Goal: Task Accomplishment & Management: Manage account settings

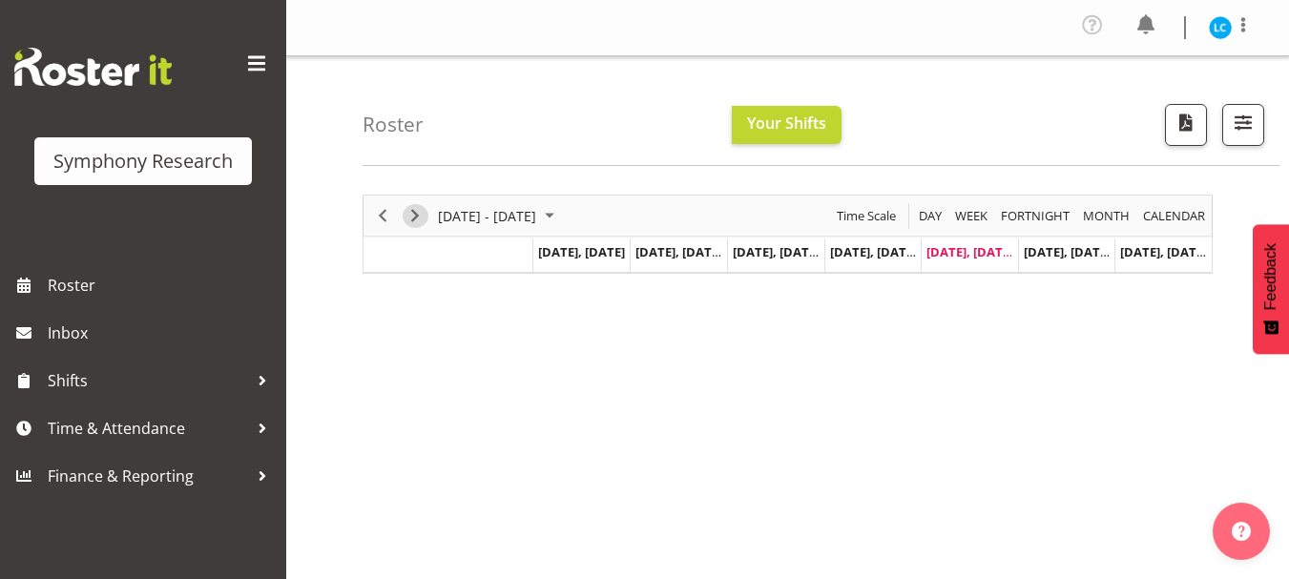
click at [422, 213] on span "Next" at bounding box center [415, 216] width 23 height 24
click at [414, 214] on span "Next" at bounding box center [415, 216] width 23 height 24
click at [379, 211] on span "Previous" at bounding box center [382, 216] width 23 height 24
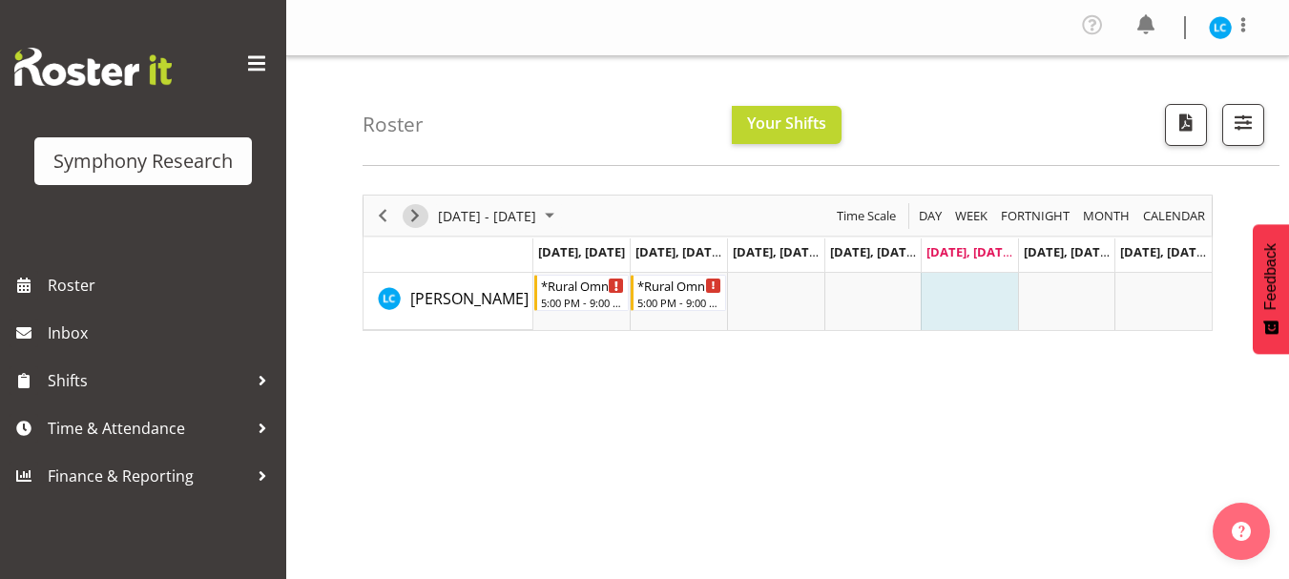
click at [422, 215] on span "Next" at bounding box center [415, 216] width 23 height 24
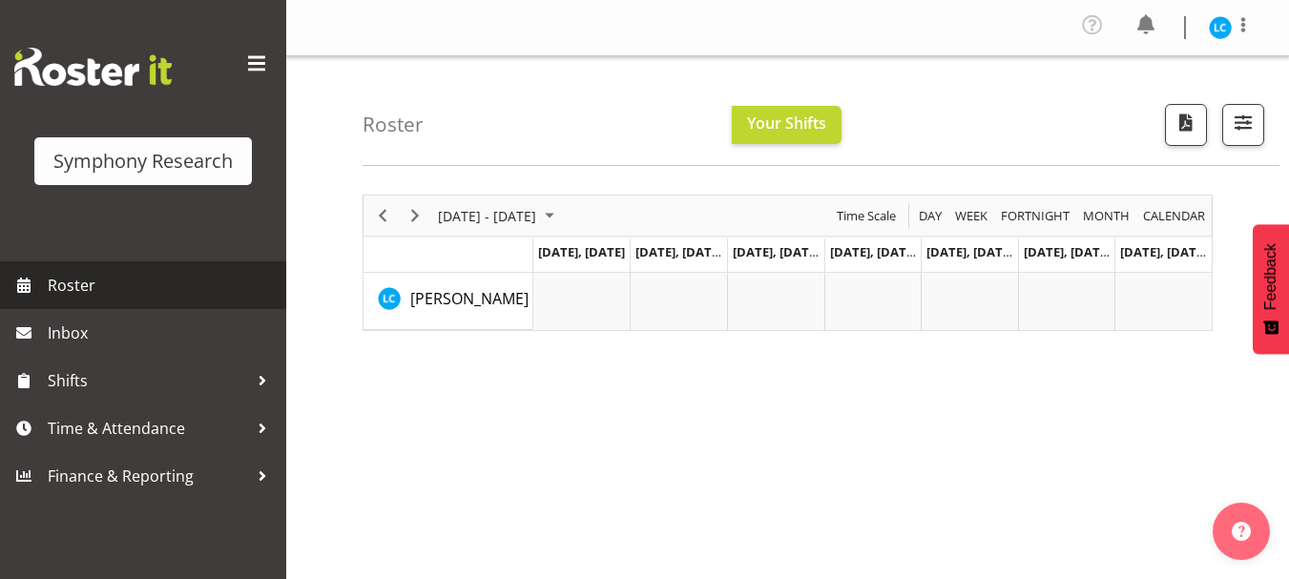
click at [84, 283] on span "Roster" at bounding box center [162, 285] width 229 height 29
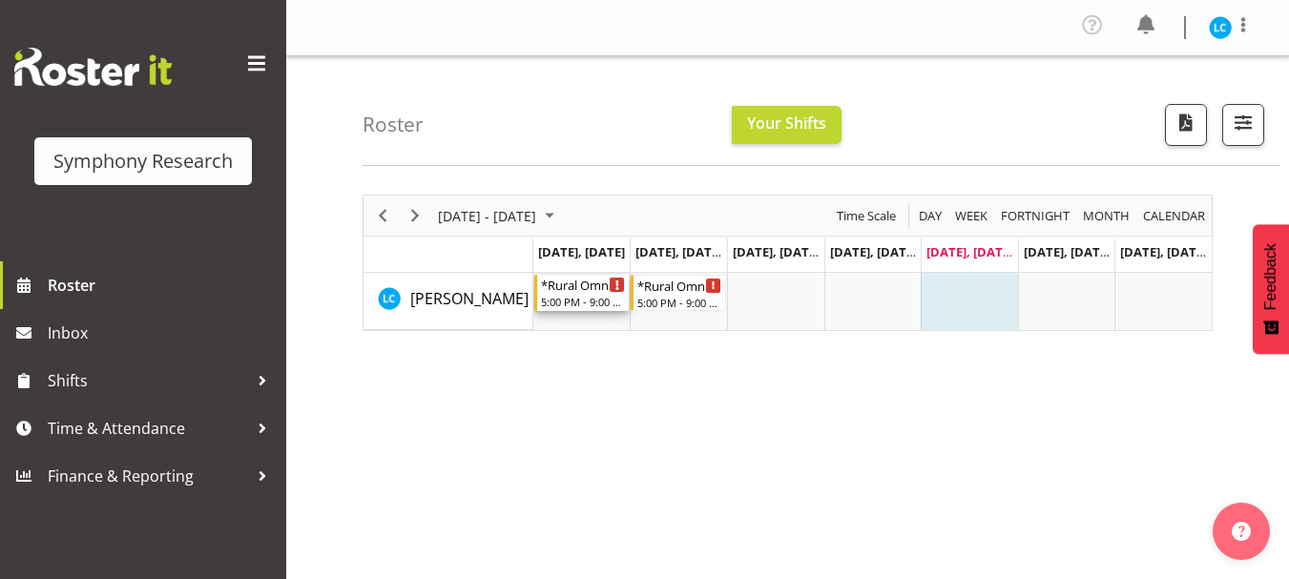
click at [570, 292] on div "*Rural Omni" at bounding box center [583, 284] width 85 height 19
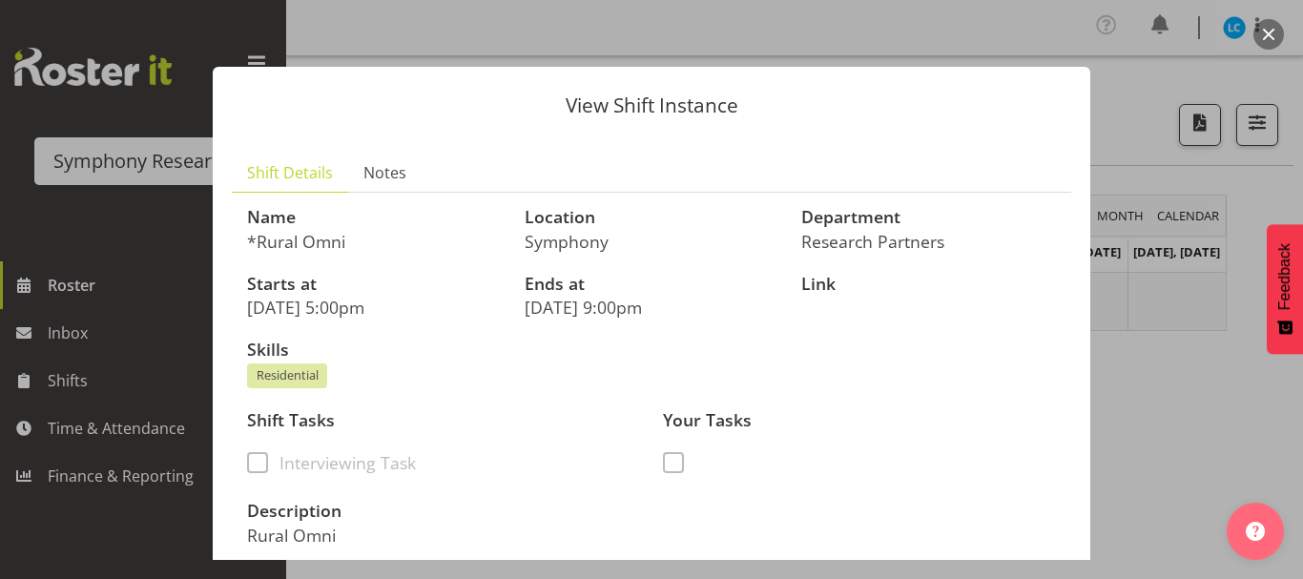
click at [965, 27] on div "View Shift Instance Shift Details Notes Name *Rural Omni Location Symphony Depa…" at bounding box center [652, 289] width 916 height 541
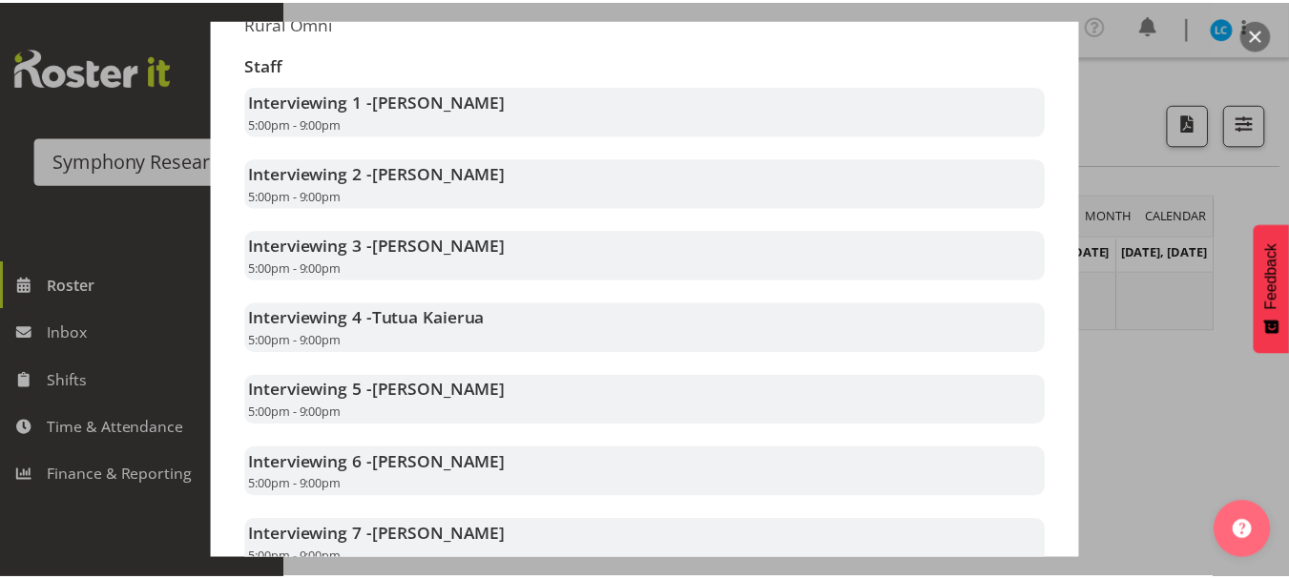
scroll to position [865, 0]
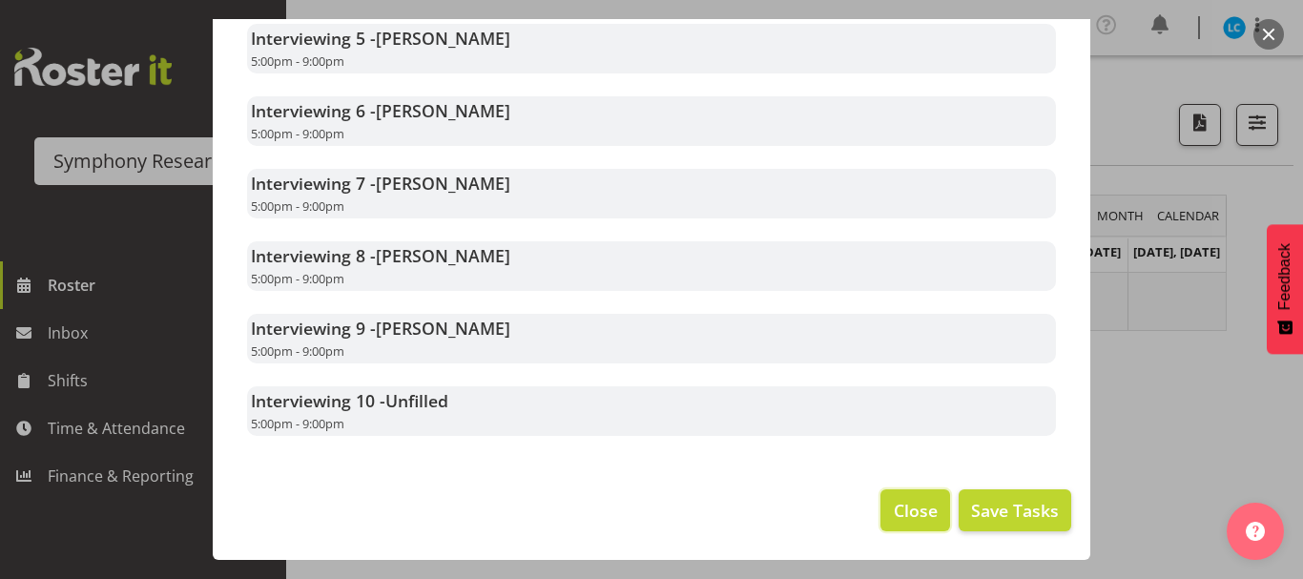
click at [903, 512] on span "Close" at bounding box center [916, 510] width 44 height 25
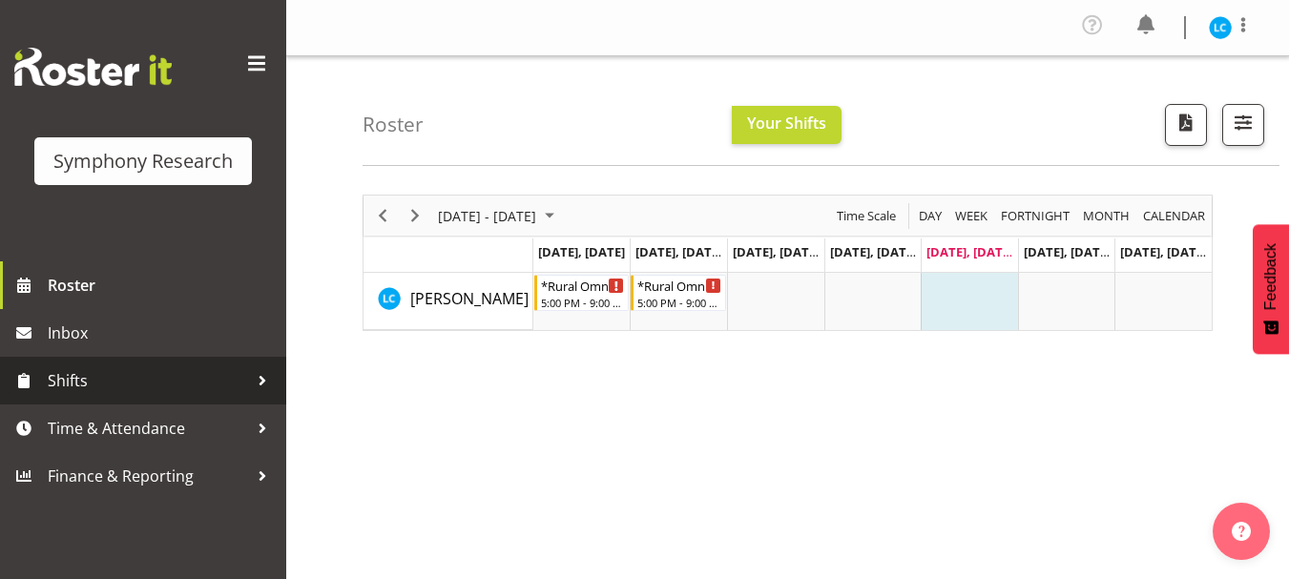
click at [133, 402] on link "Shifts" at bounding box center [143, 381] width 286 height 48
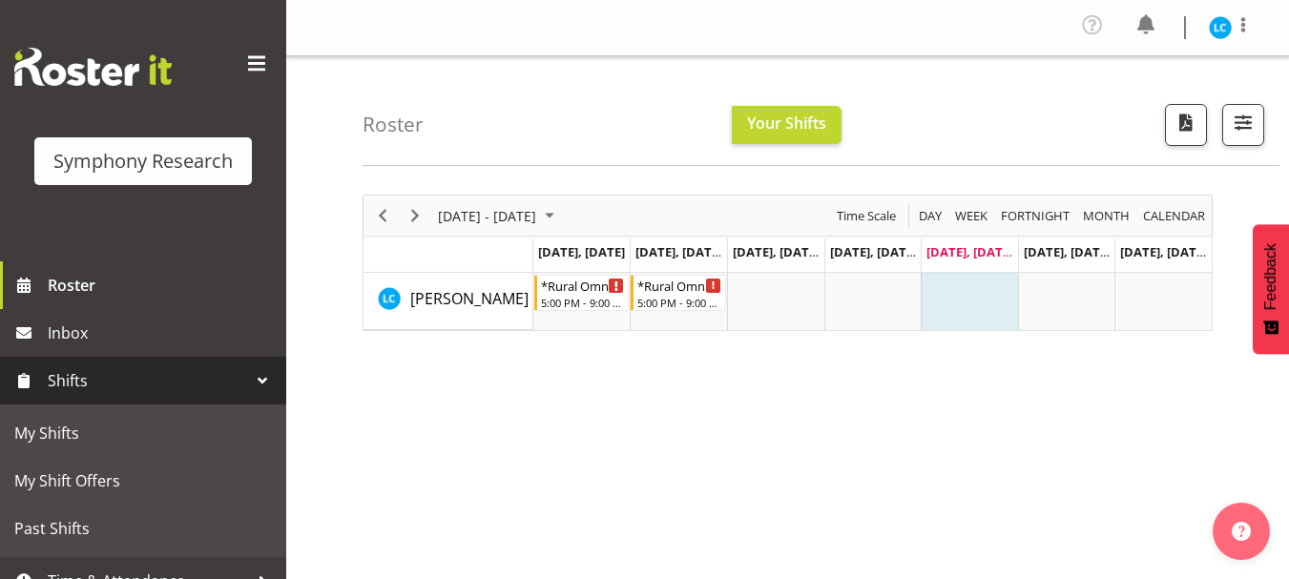
scroll to position [73, 0]
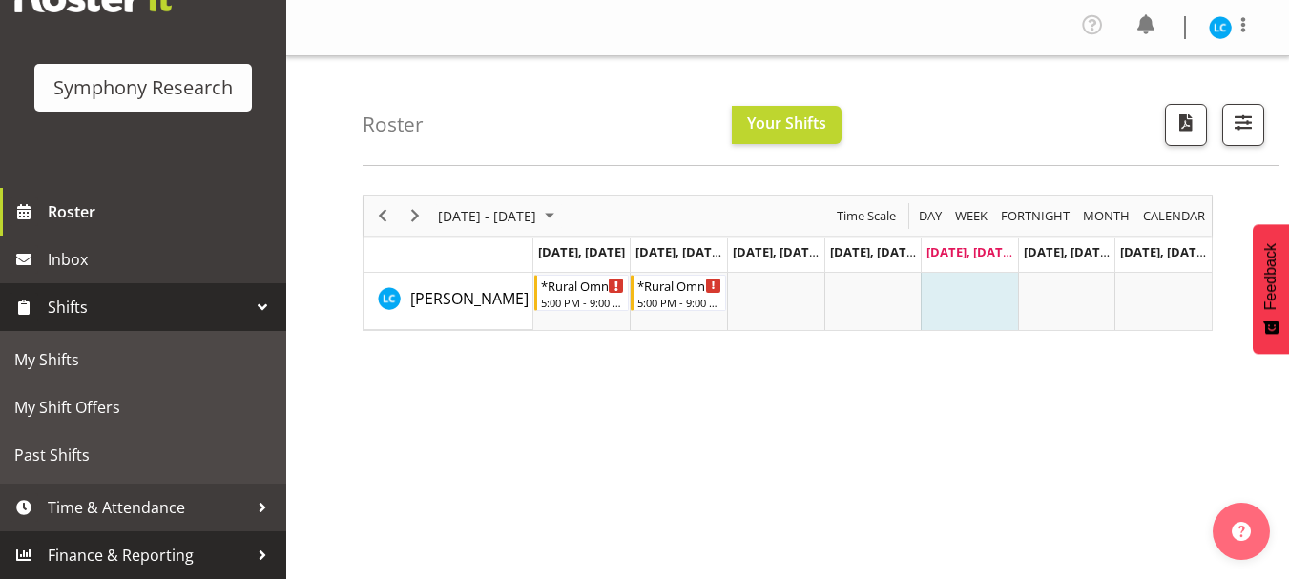
click at [119, 550] on span "Finance & Reporting" at bounding box center [148, 555] width 200 height 29
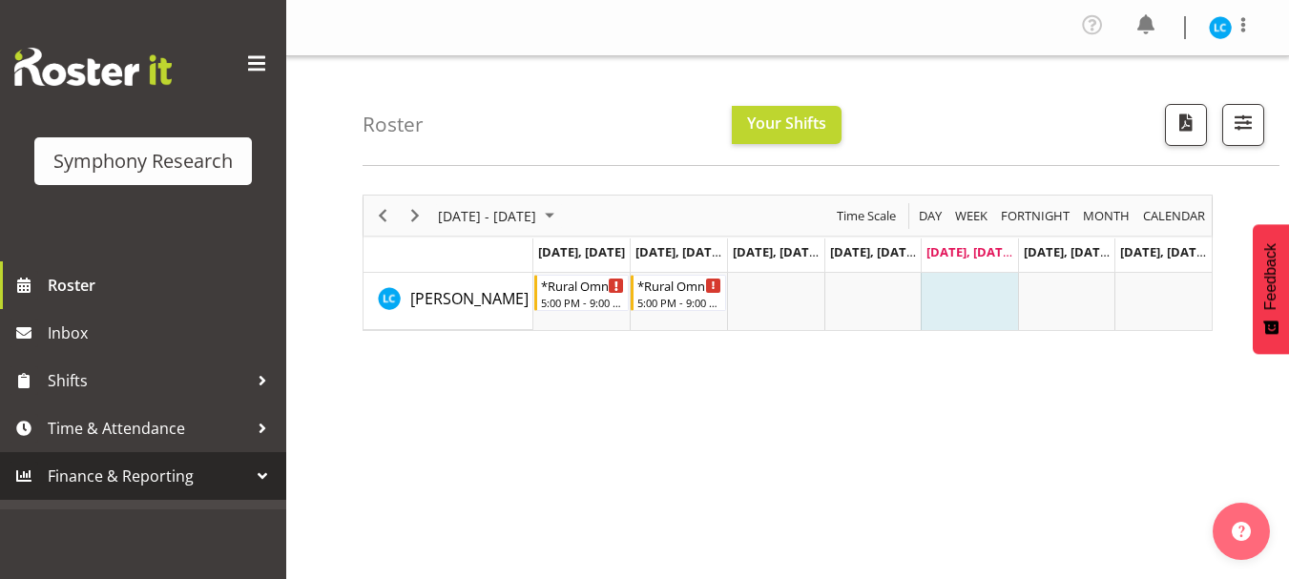
scroll to position [0, 0]
click at [113, 476] on span "Finance & Reporting" at bounding box center [148, 476] width 200 height 29
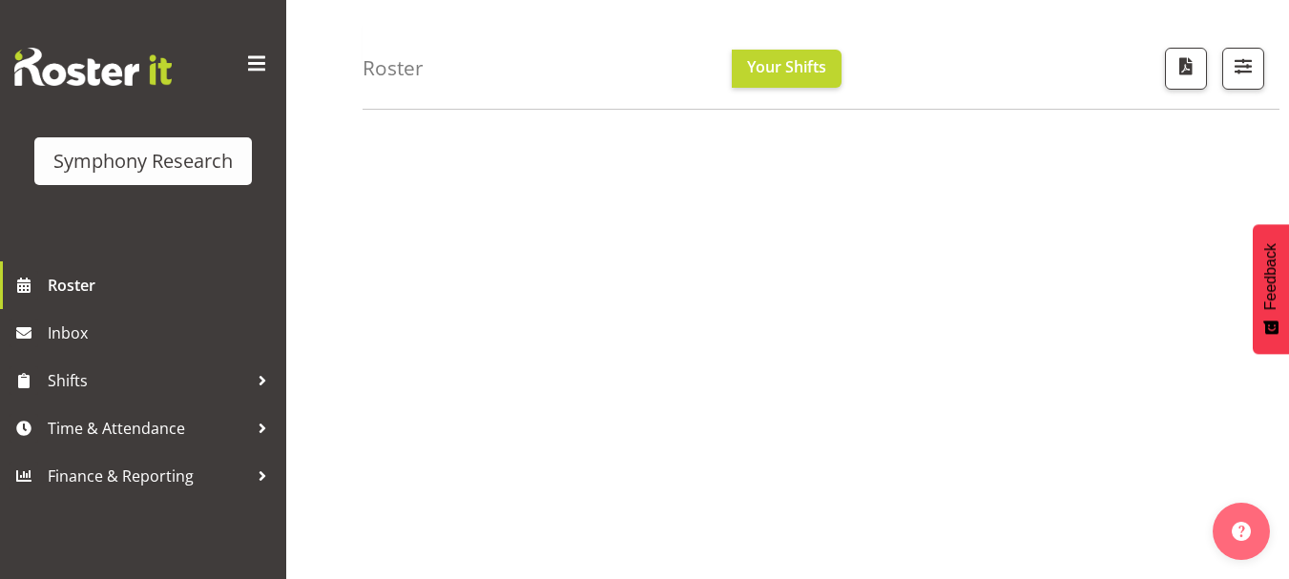
scroll to position [301, 0]
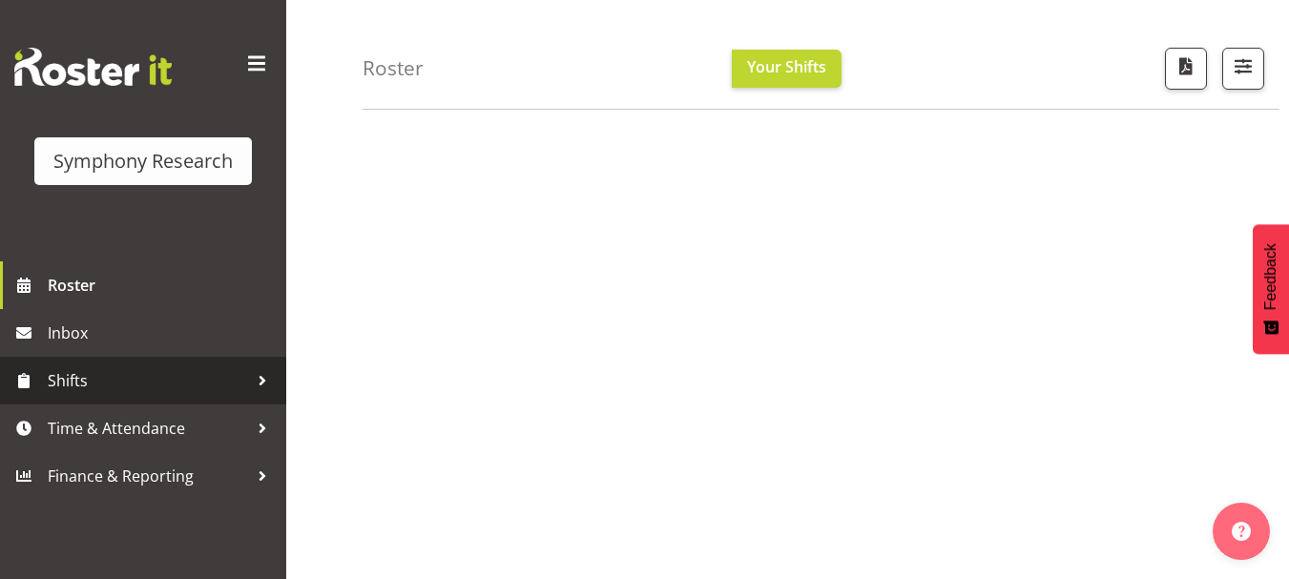
click at [176, 379] on span "Shifts" at bounding box center [148, 380] width 200 height 29
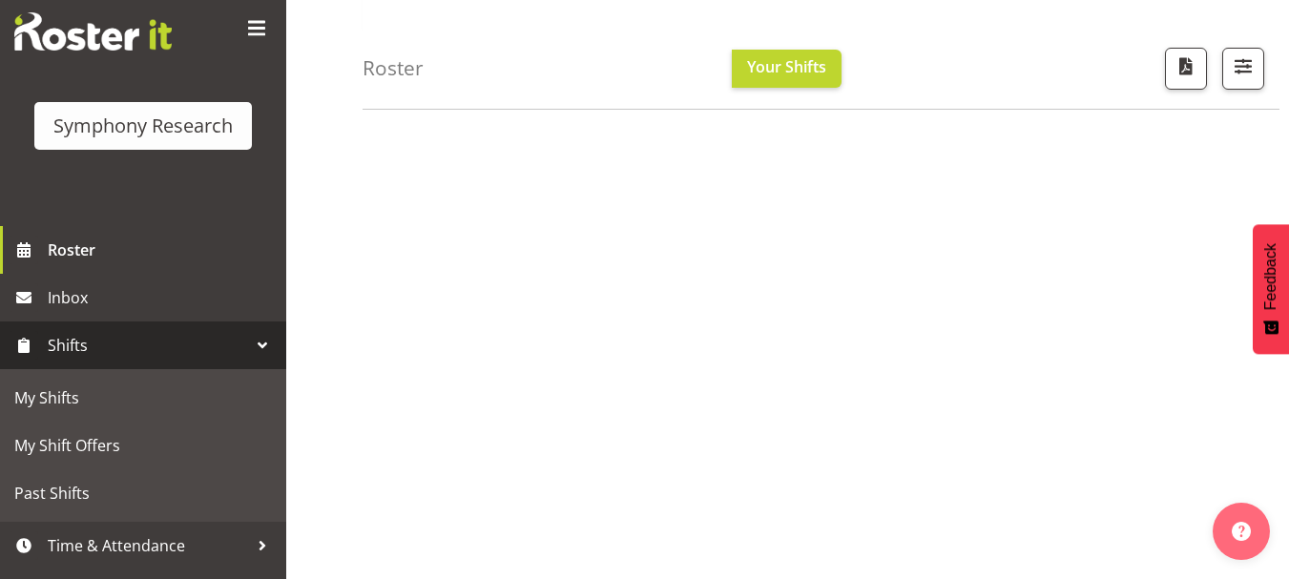
scroll to position [73, 0]
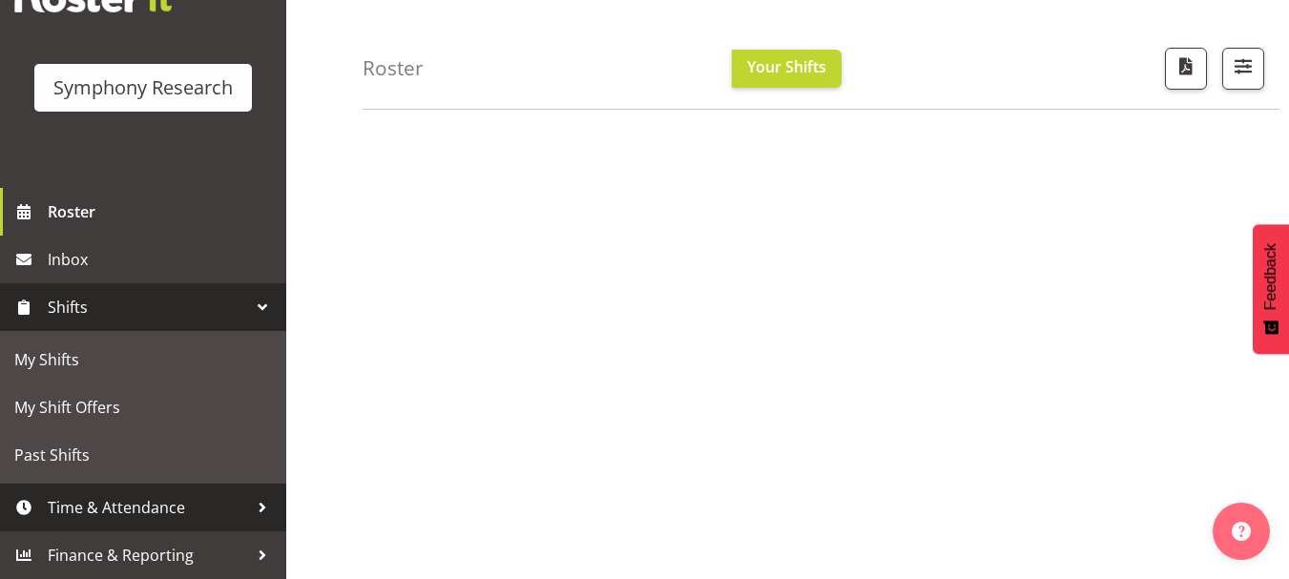
click at [249, 497] on div at bounding box center [262, 507] width 29 height 29
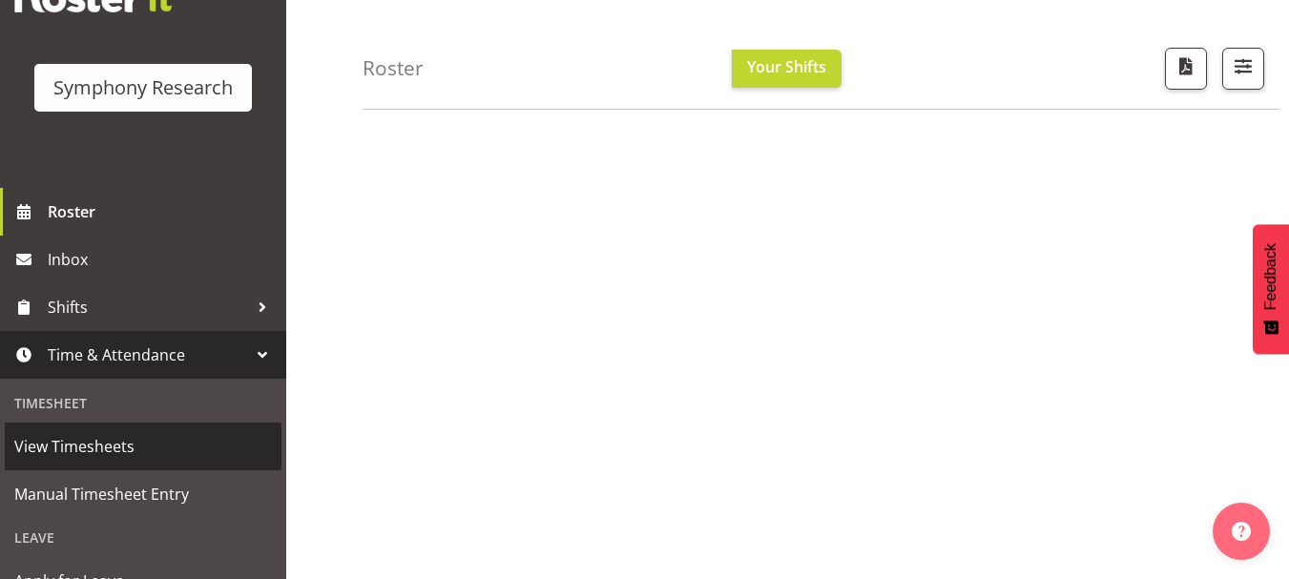
click at [116, 455] on span "View Timesheets" at bounding box center [143, 446] width 258 height 29
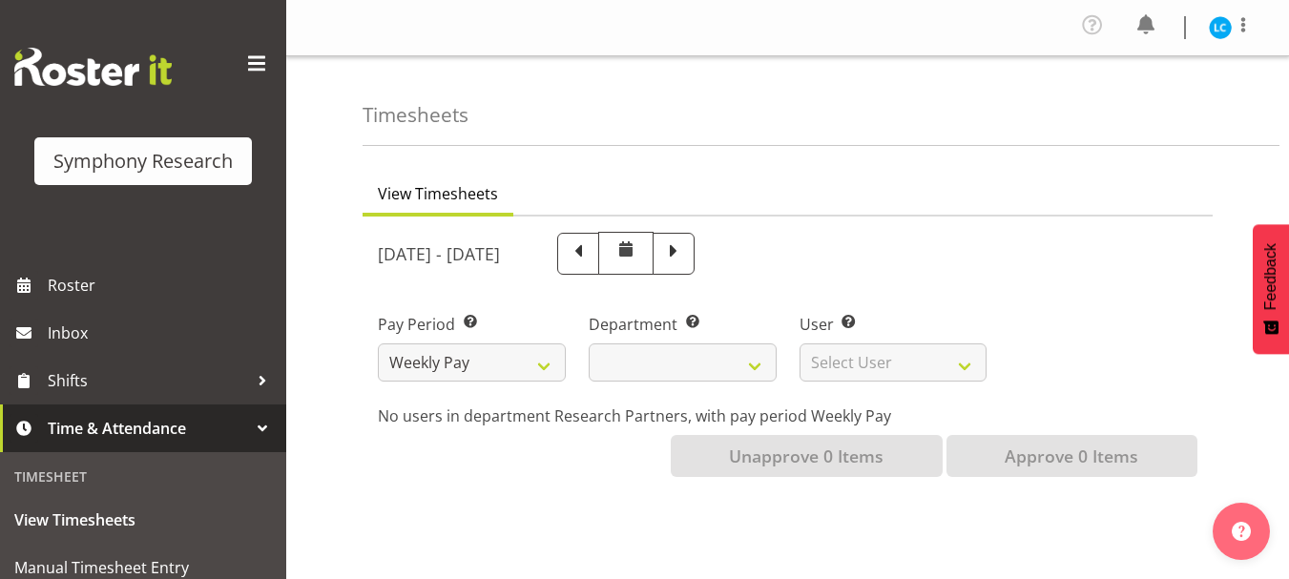
select select
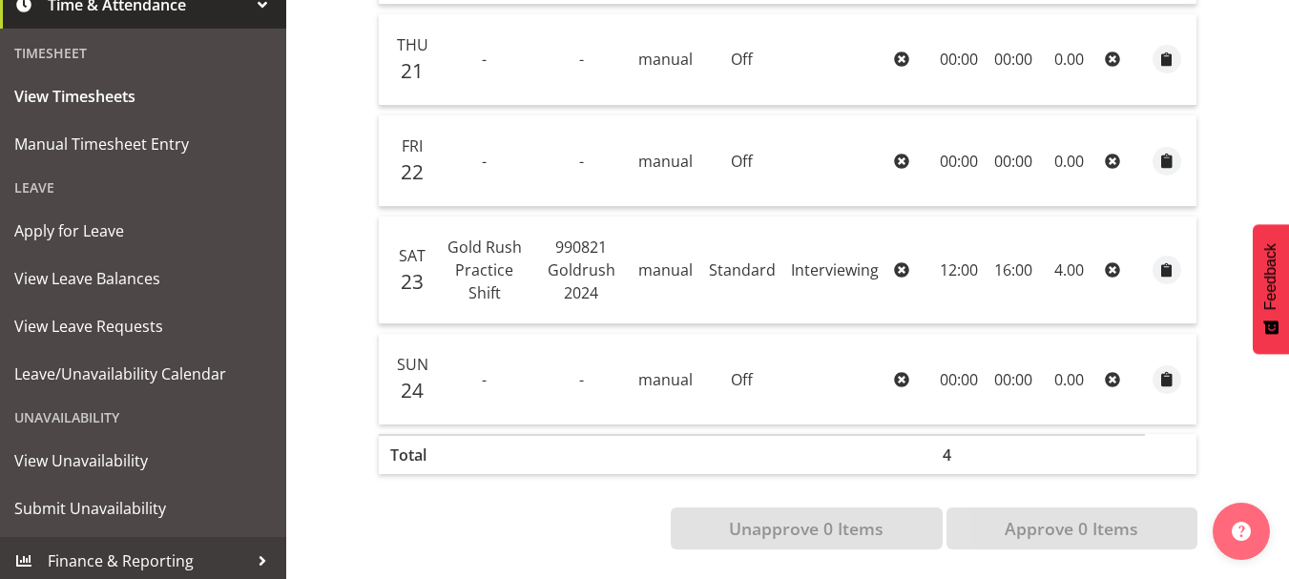
scroll to position [429, 0]
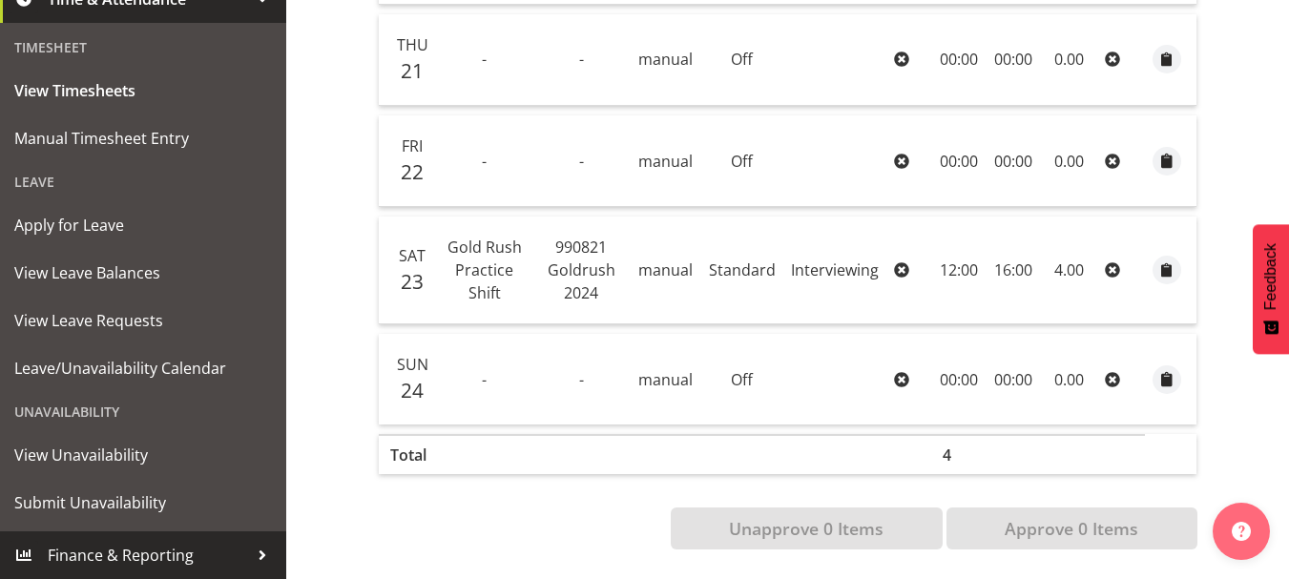
click at [252, 552] on div at bounding box center [262, 555] width 29 height 29
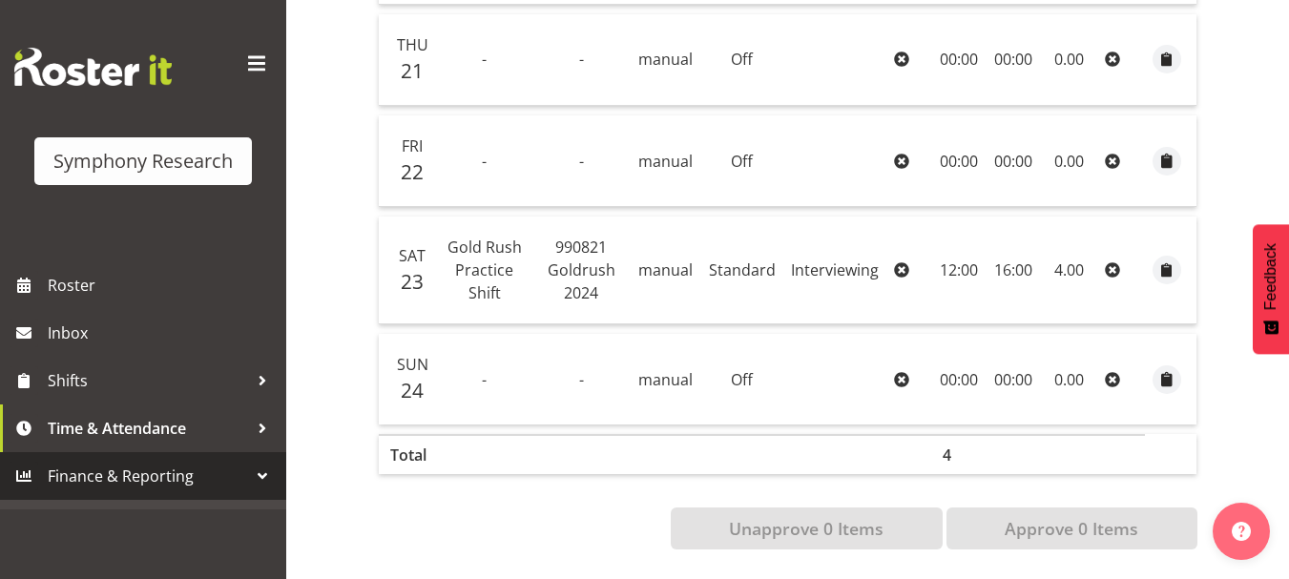
scroll to position [0, 0]
click at [264, 476] on div at bounding box center [262, 476] width 29 height 29
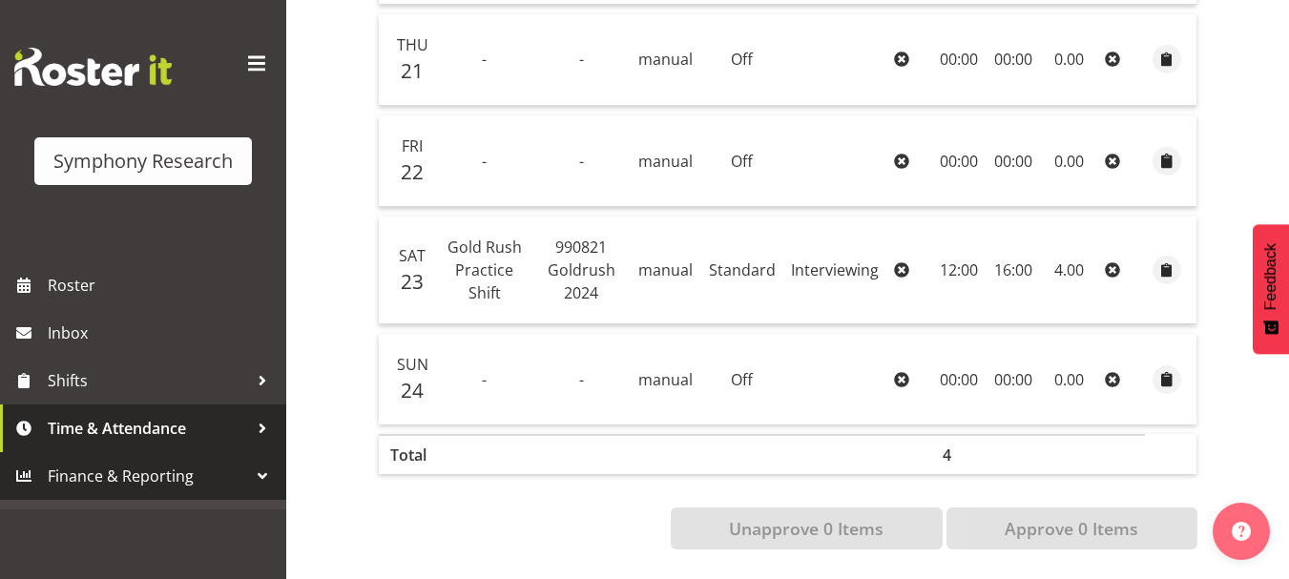
click at [253, 425] on div at bounding box center [262, 428] width 29 height 29
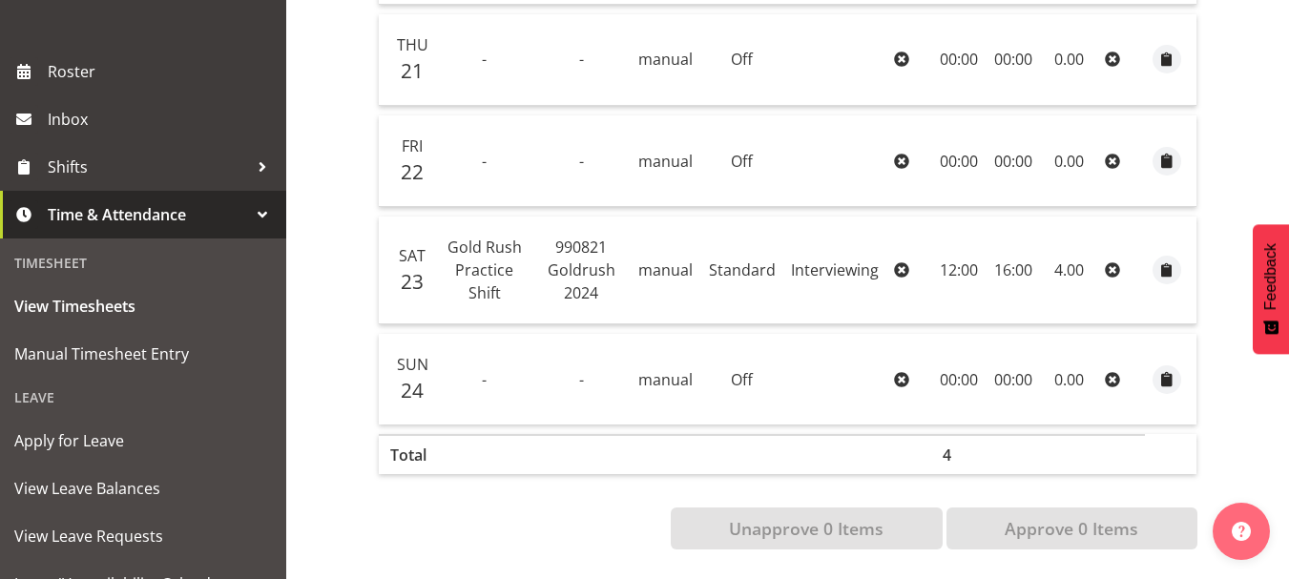
scroll to position [210, 0]
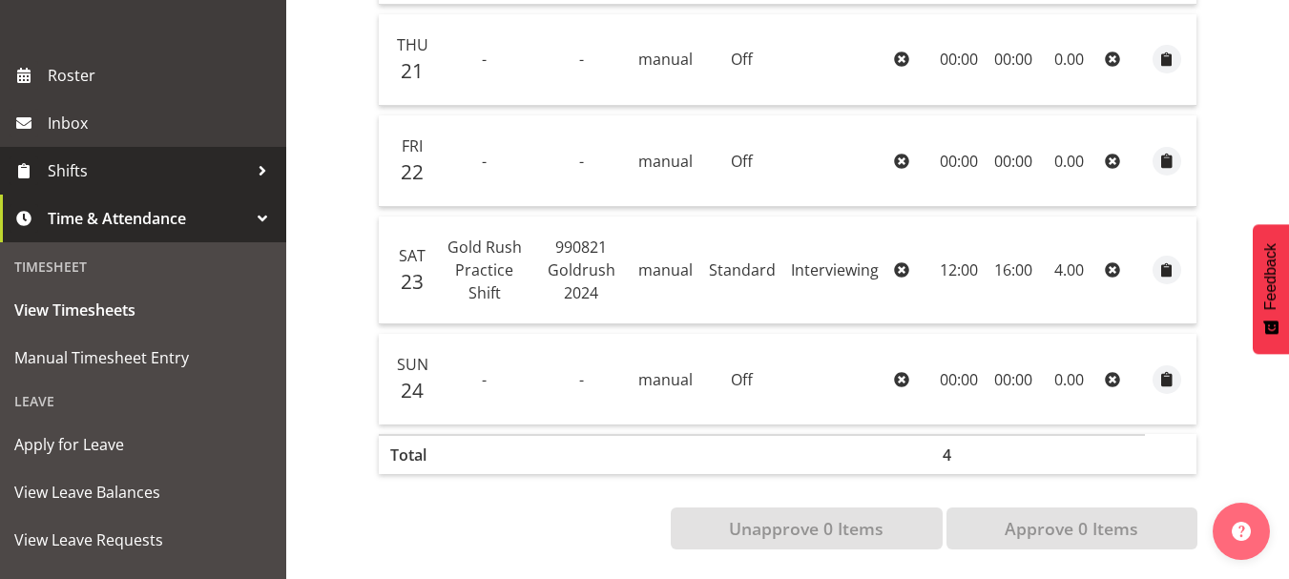
click at [248, 170] on div at bounding box center [262, 170] width 29 height 29
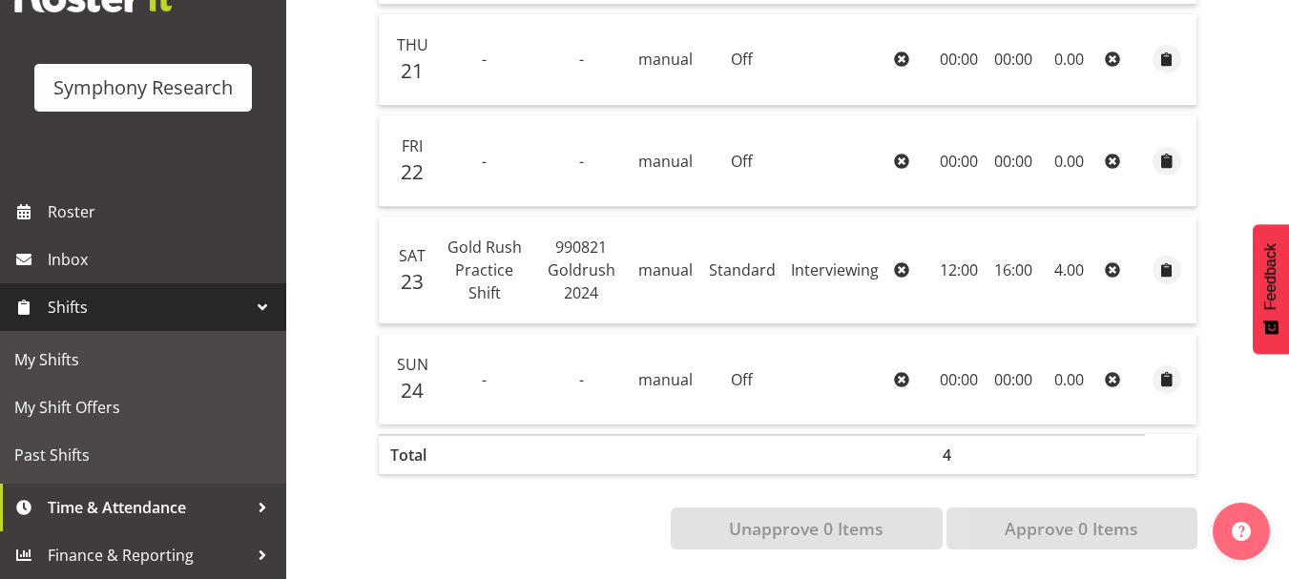
scroll to position [73, 0]
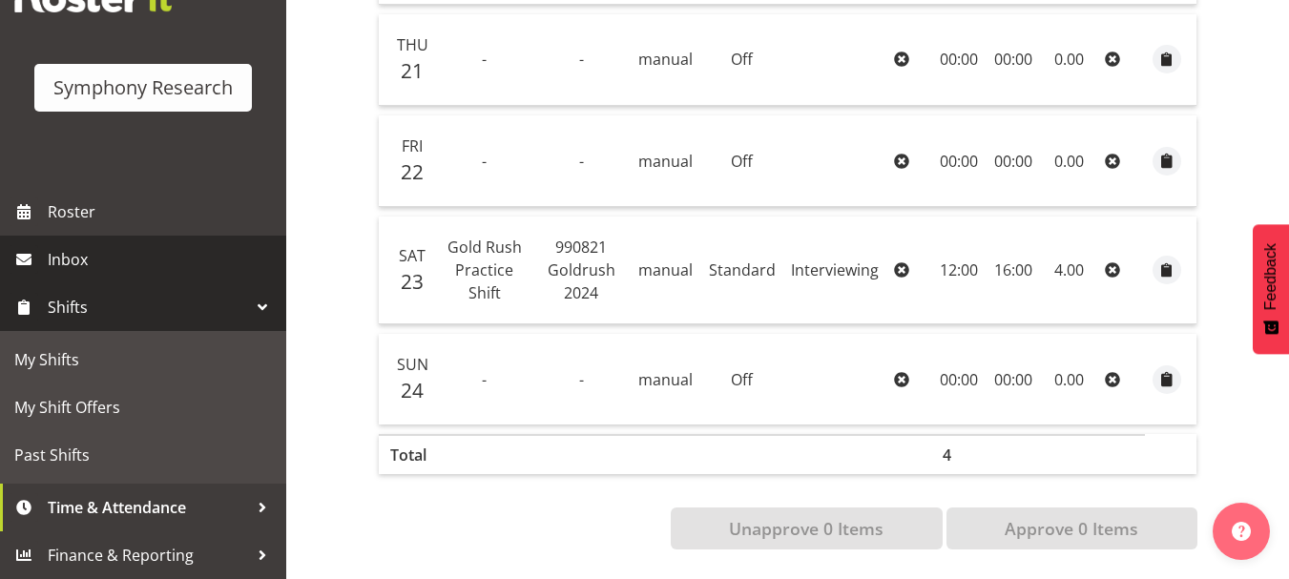
click at [145, 267] on span "Inbox" at bounding box center [162, 259] width 229 height 29
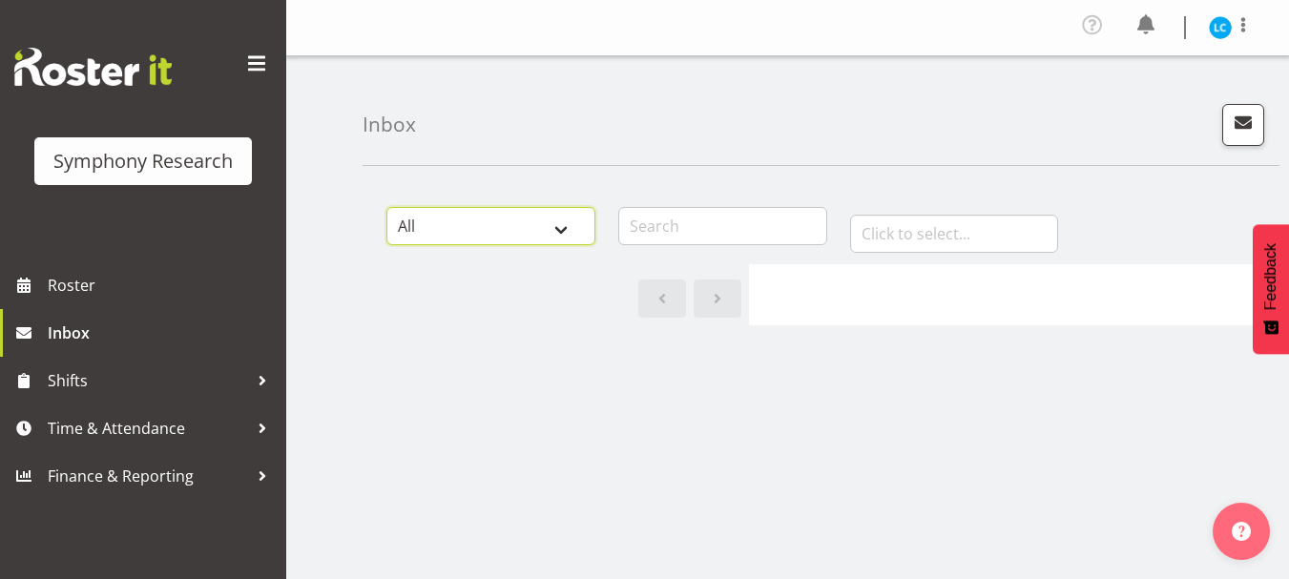
click at [551, 226] on select "All General Shift Offers Shift Swap Offers Leave Requests" at bounding box center [490, 226] width 209 height 38
click at [253, 65] on span at bounding box center [256, 64] width 31 height 31
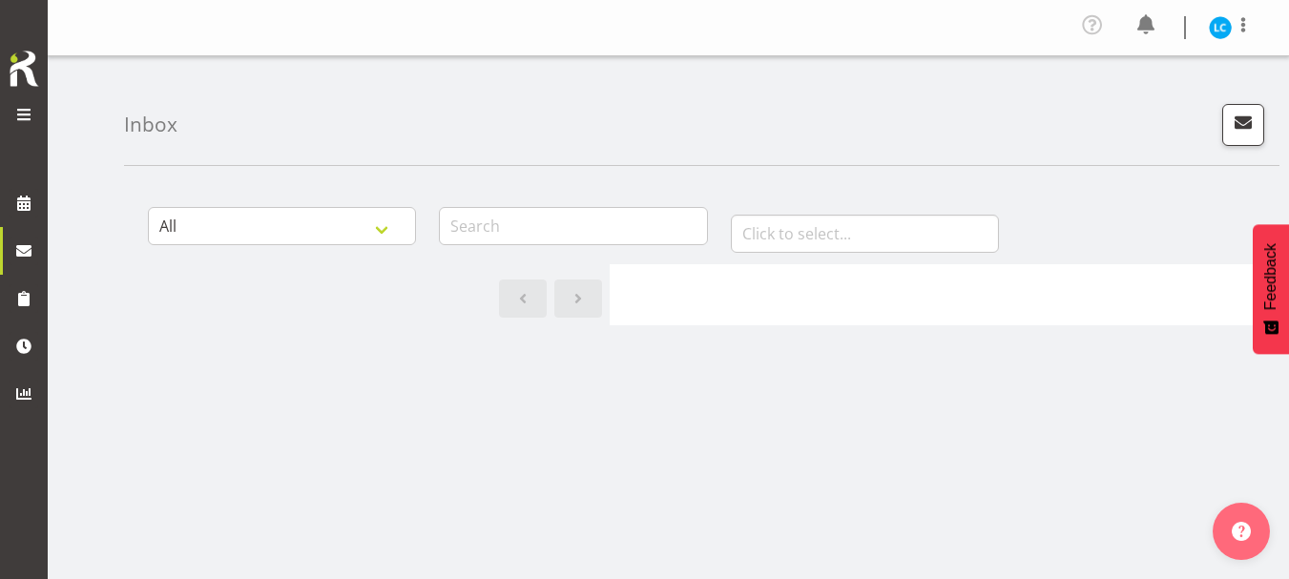
click at [253, 65] on div "Inbox" at bounding box center [701, 111] width 1155 height 110
click at [33, 112] on span at bounding box center [23, 114] width 23 height 23
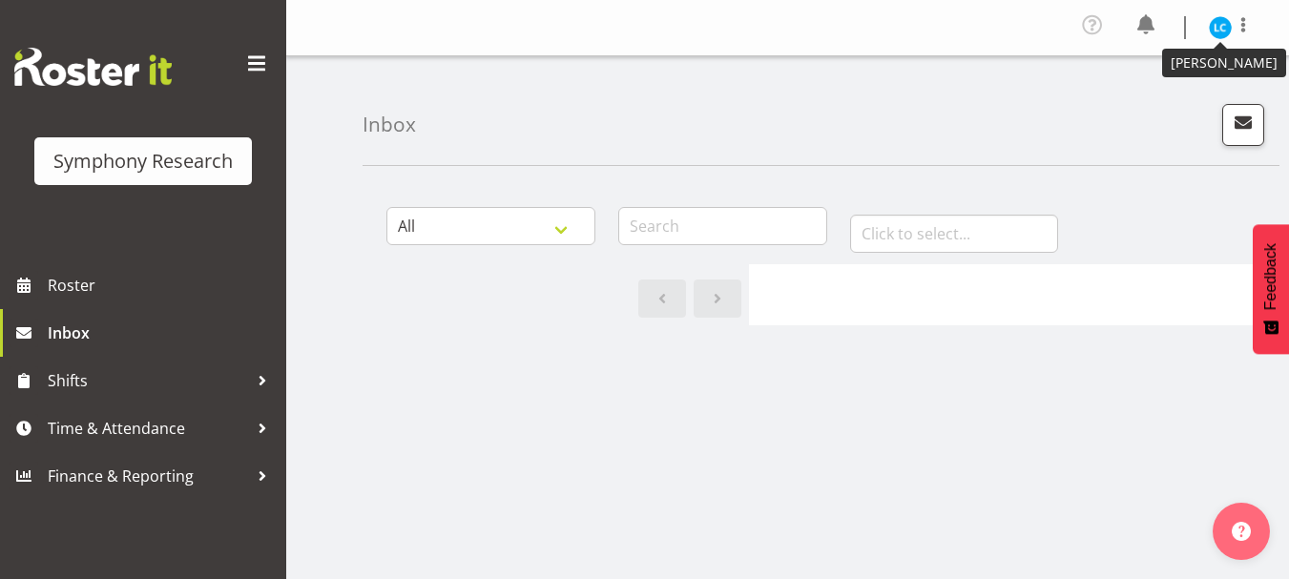
click at [1210, 25] on img at bounding box center [1220, 27] width 23 height 23
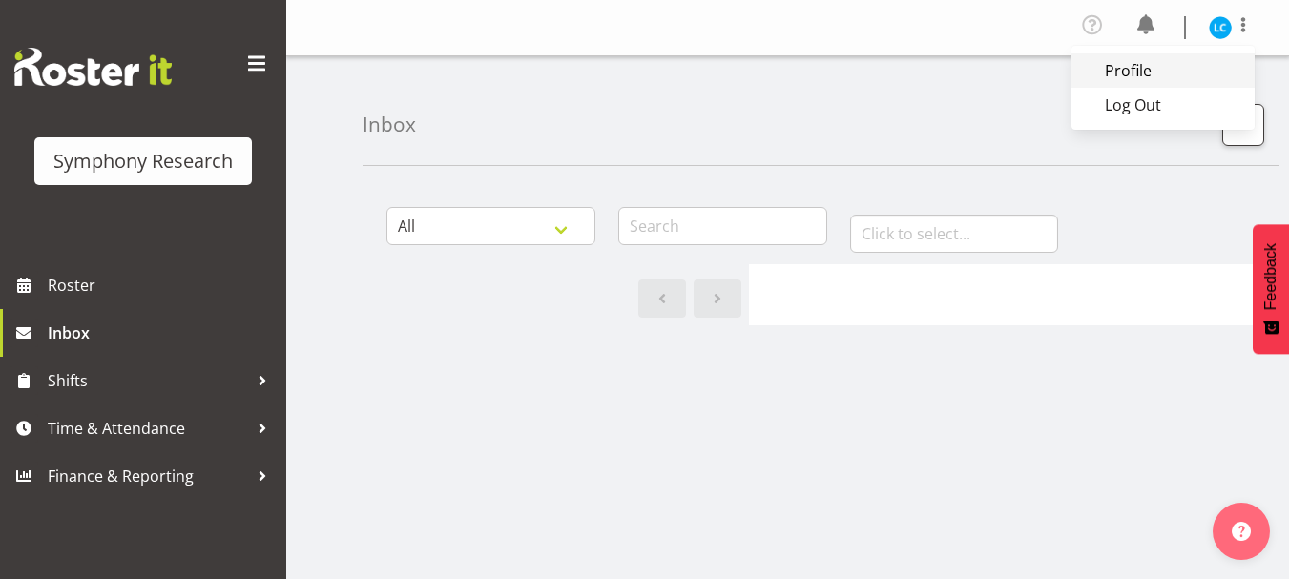
click at [1131, 71] on link "Profile" at bounding box center [1162, 70] width 183 height 34
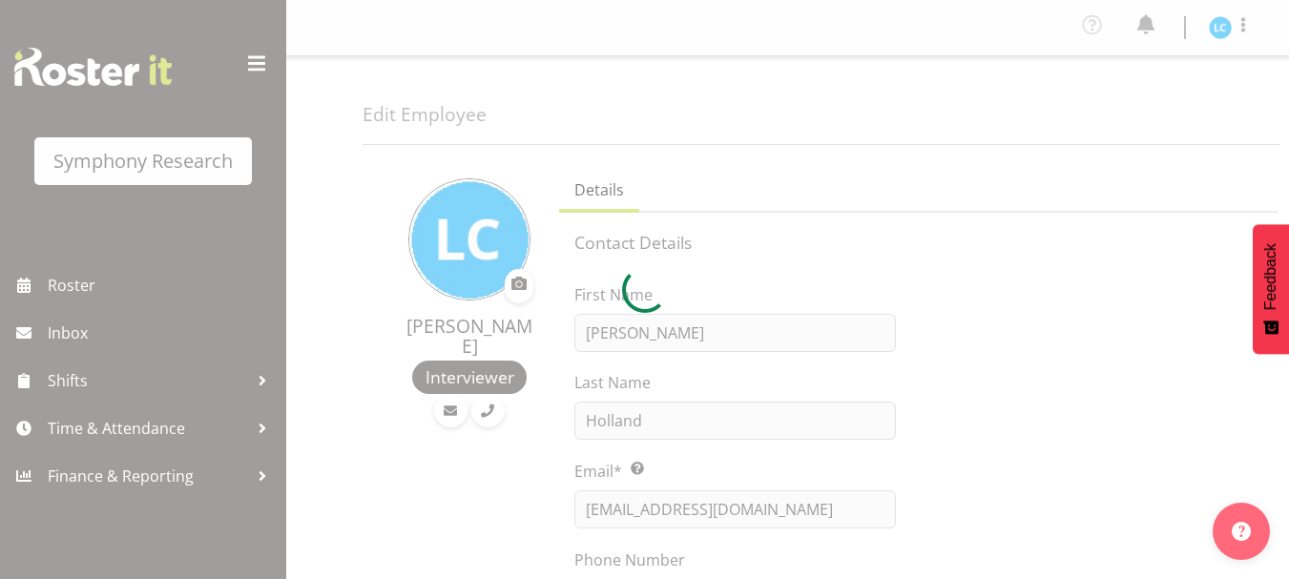
select select "TimelineWeek"
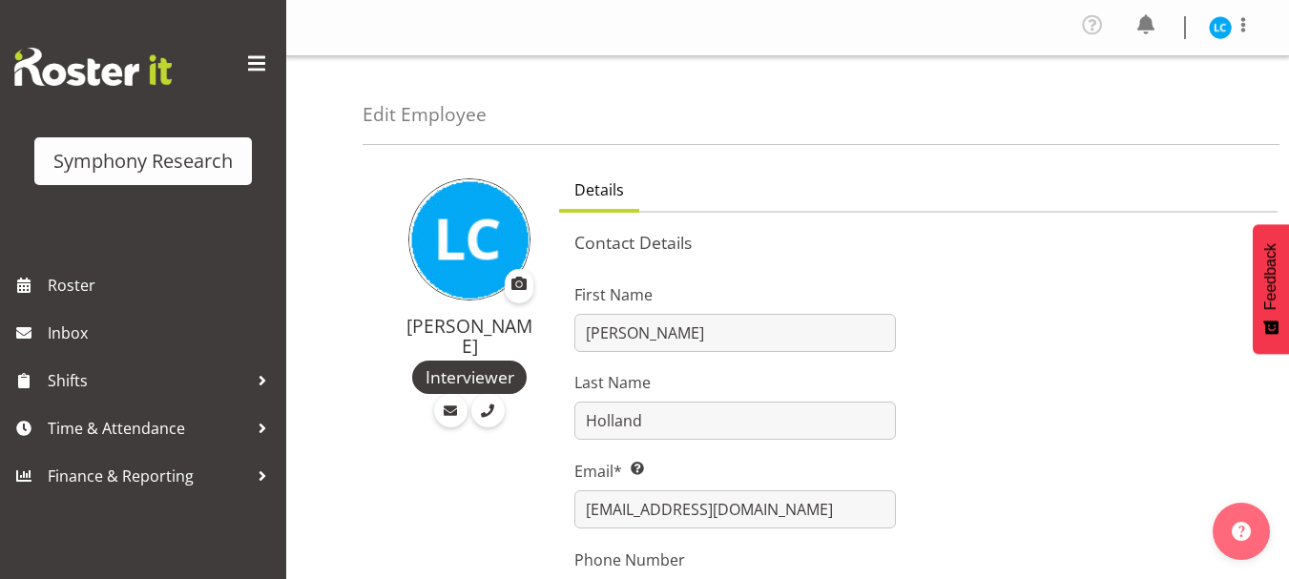
click at [518, 281] on span at bounding box center [519, 283] width 23 height 23
click at [518, 281] on input "file" at bounding box center [519, 286] width 23 height 29
type input "C:\fakepath\1000002814.jpg"
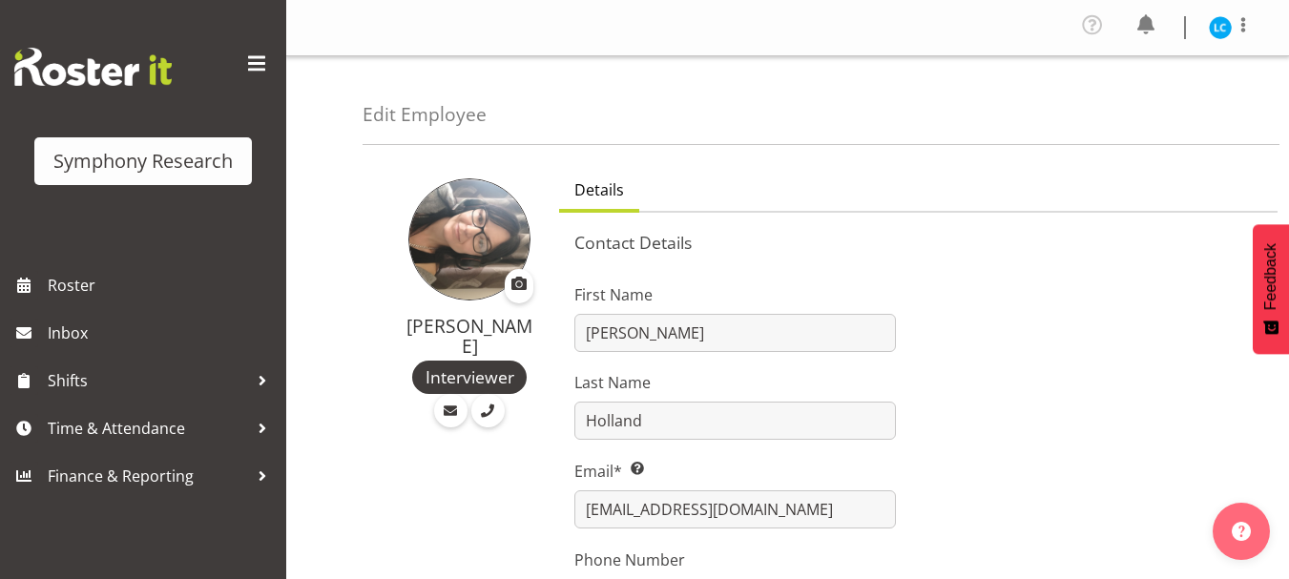
click at [488, 250] on img at bounding box center [469, 239] width 122 height 122
click at [447, 232] on img at bounding box center [469, 239] width 122 height 122
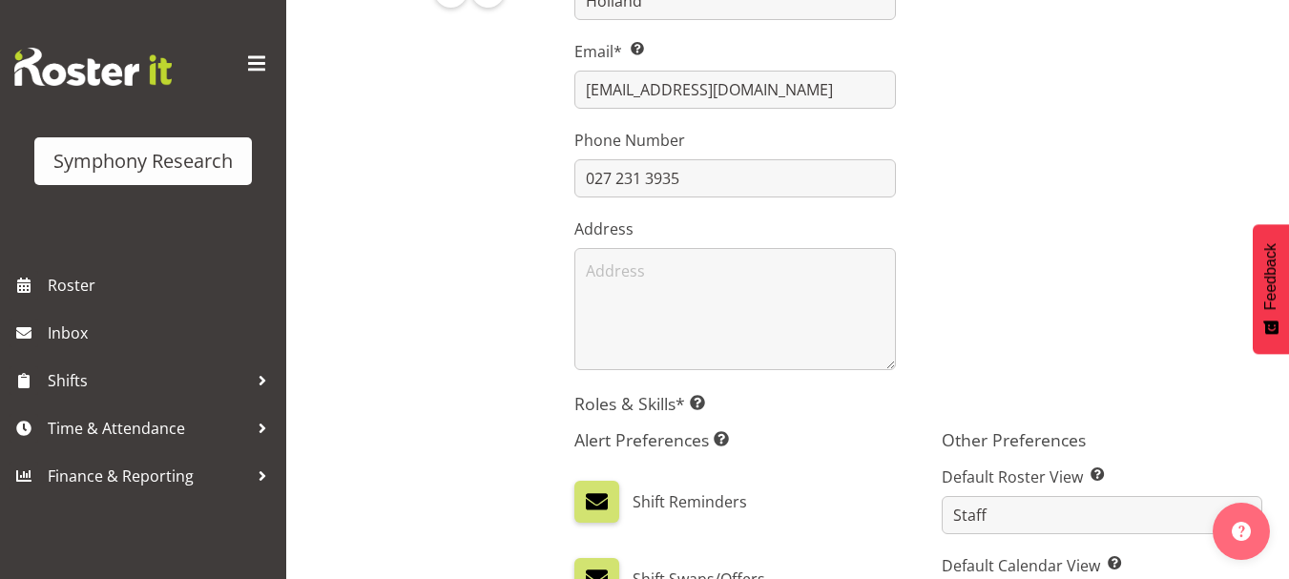
scroll to position [588, 0]
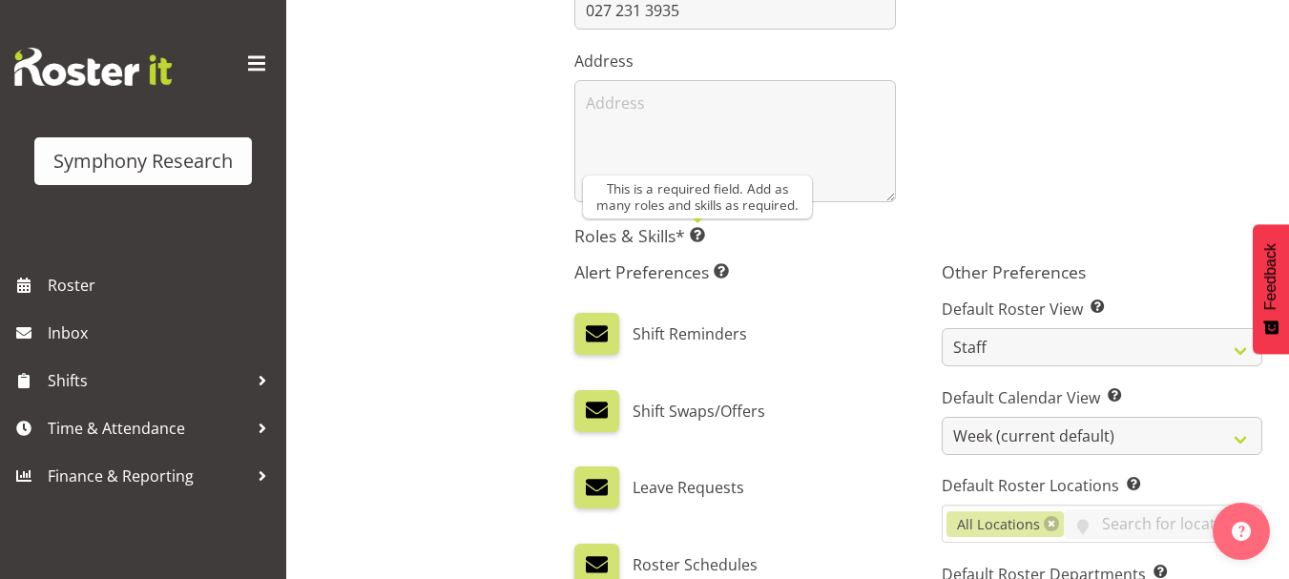
click at [702, 239] on span at bounding box center [697, 234] width 15 height 15
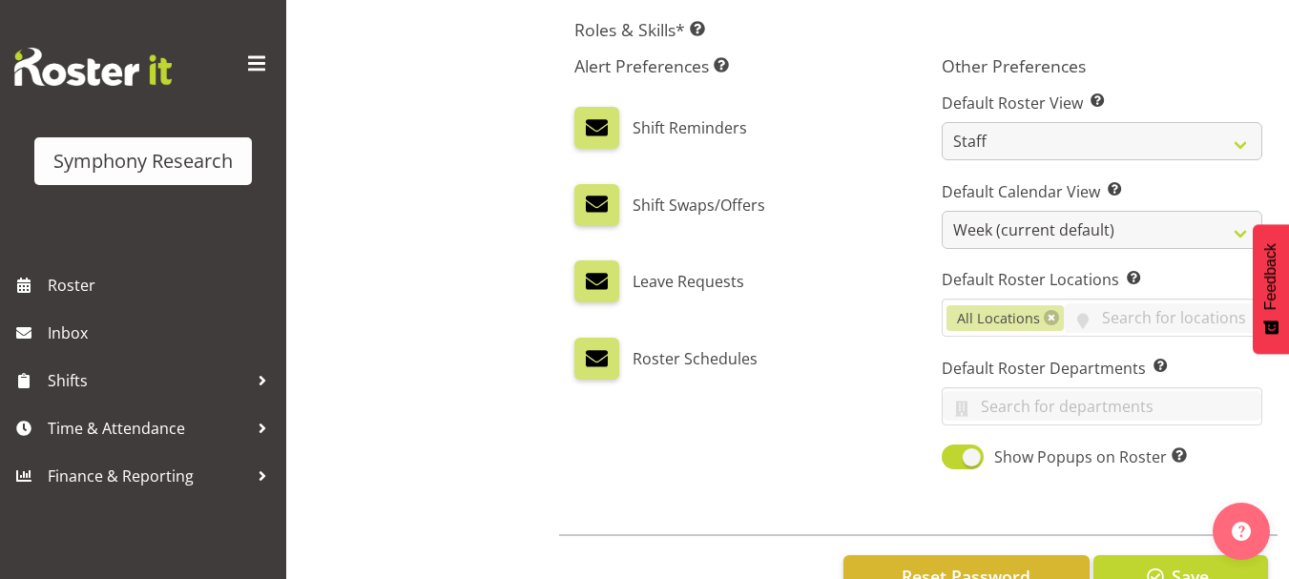
scroll to position [857, 0]
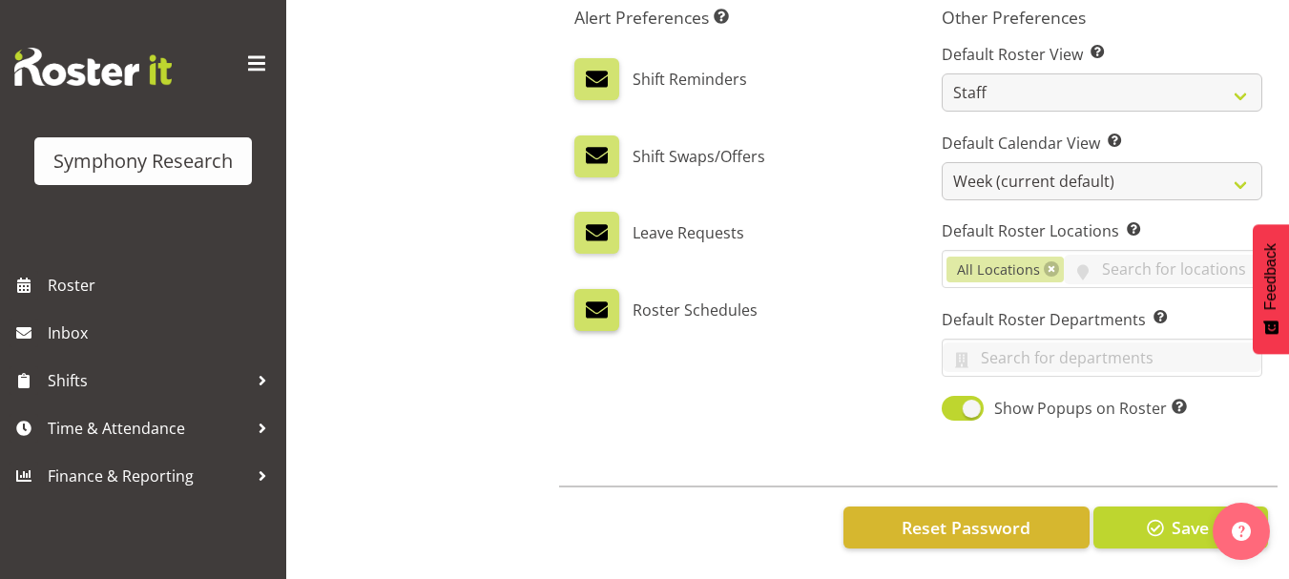
click at [597, 298] on span at bounding box center [596, 310] width 25 height 25
click at [587, 304] on input "checkbox" at bounding box center [580, 310] width 12 height 12
checkbox input "false"
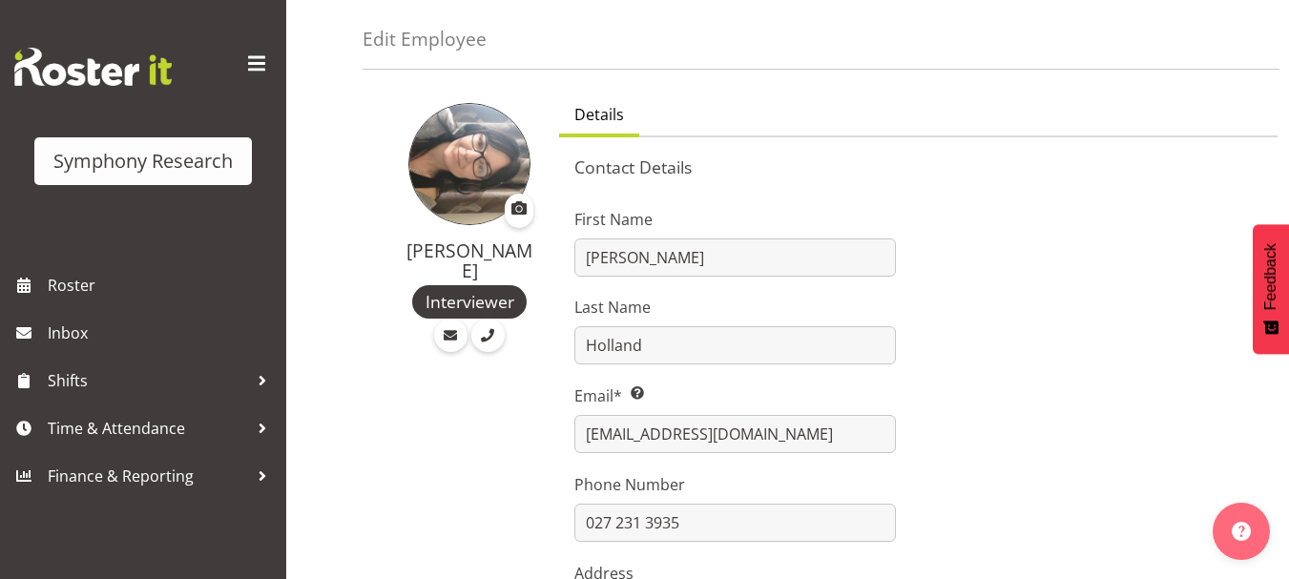
scroll to position [0, 0]
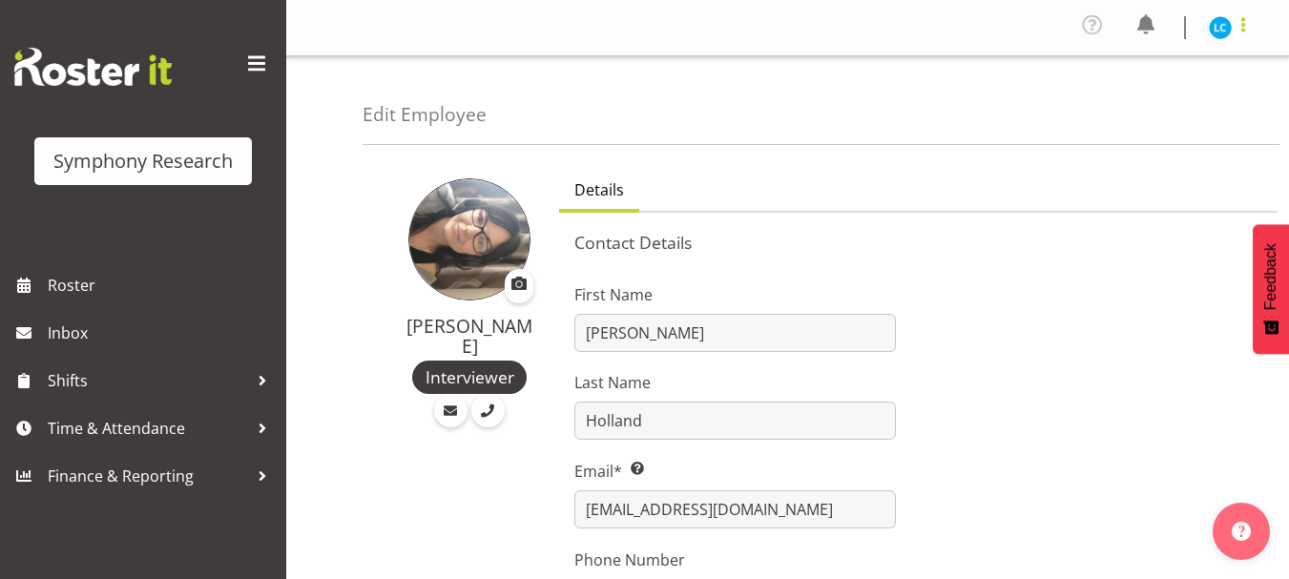
click at [1242, 30] on span at bounding box center [1243, 24] width 23 height 23
click at [1143, 75] on link "Profile" at bounding box center [1162, 70] width 183 height 34
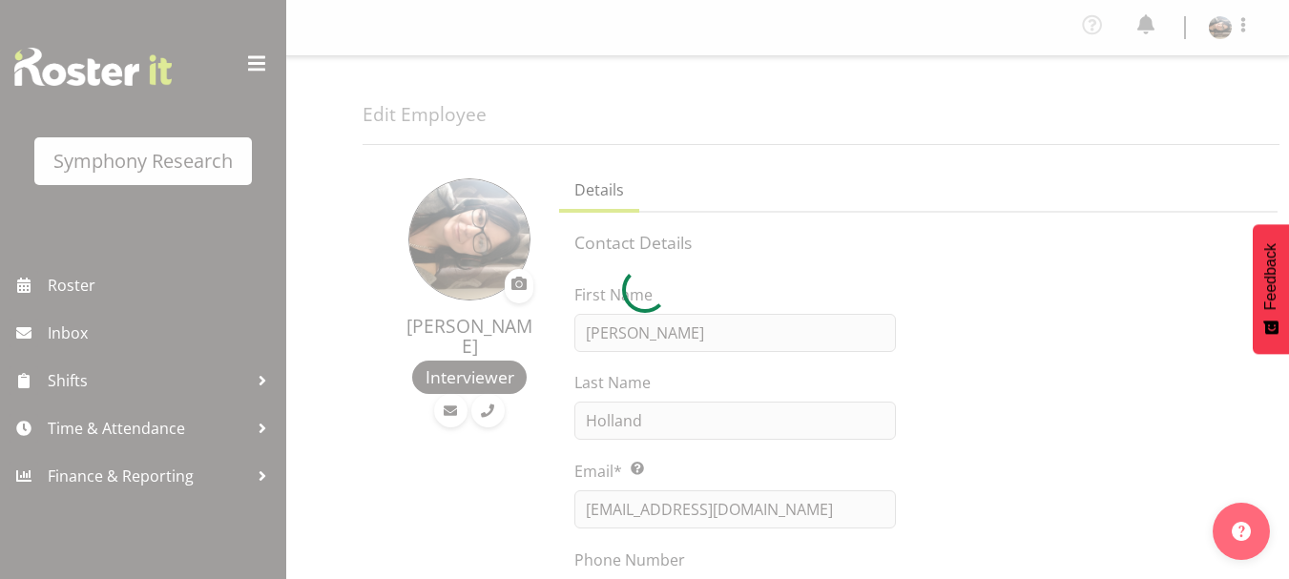
select select "TimelineWeek"
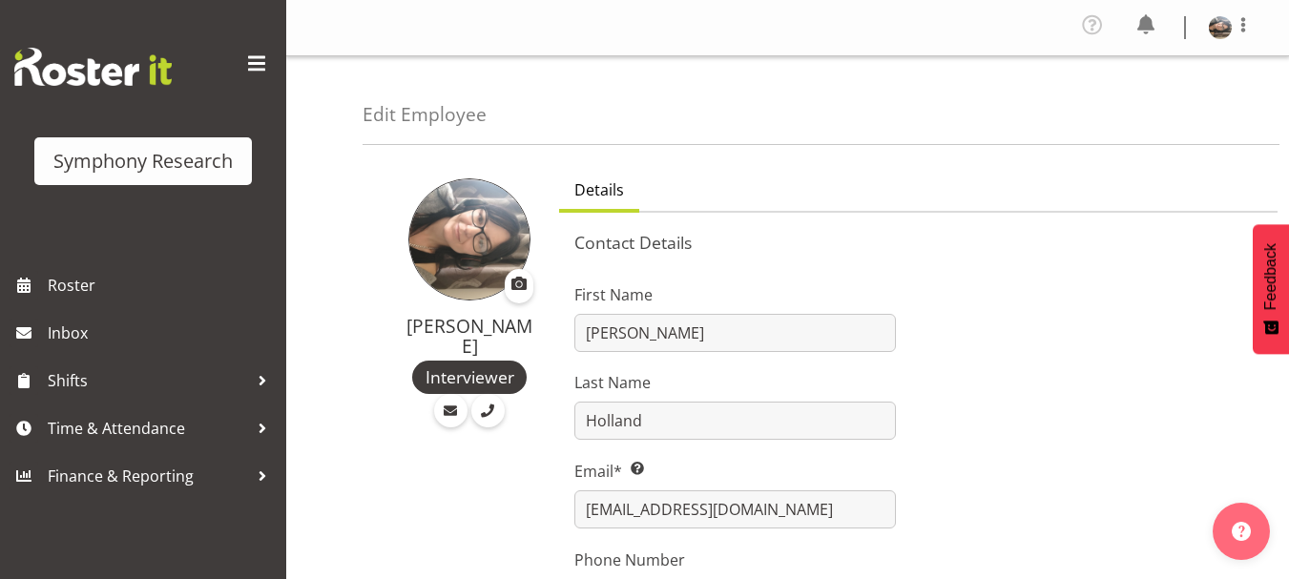
click at [475, 244] on img at bounding box center [469, 239] width 122 height 122
click at [517, 284] on span at bounding box center [519, 283] width 23 height 23
click at [517, 284] on input "file" at bounding box center [519, 286] width 23 height 29
type input "C:\fakepath\1000002814.jpg"
click at [1240, 30] on span at bounding box center [1243, 24] width 23 height 23
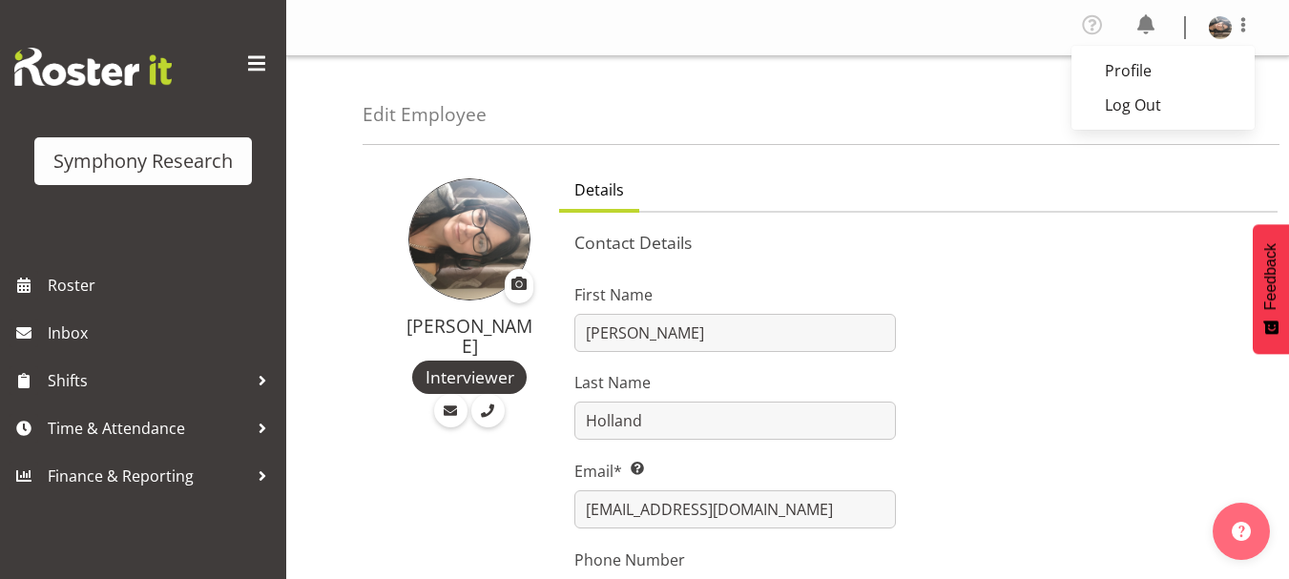
click at [258, 74] on span at bounding box center [256, 64] width 31 height 31
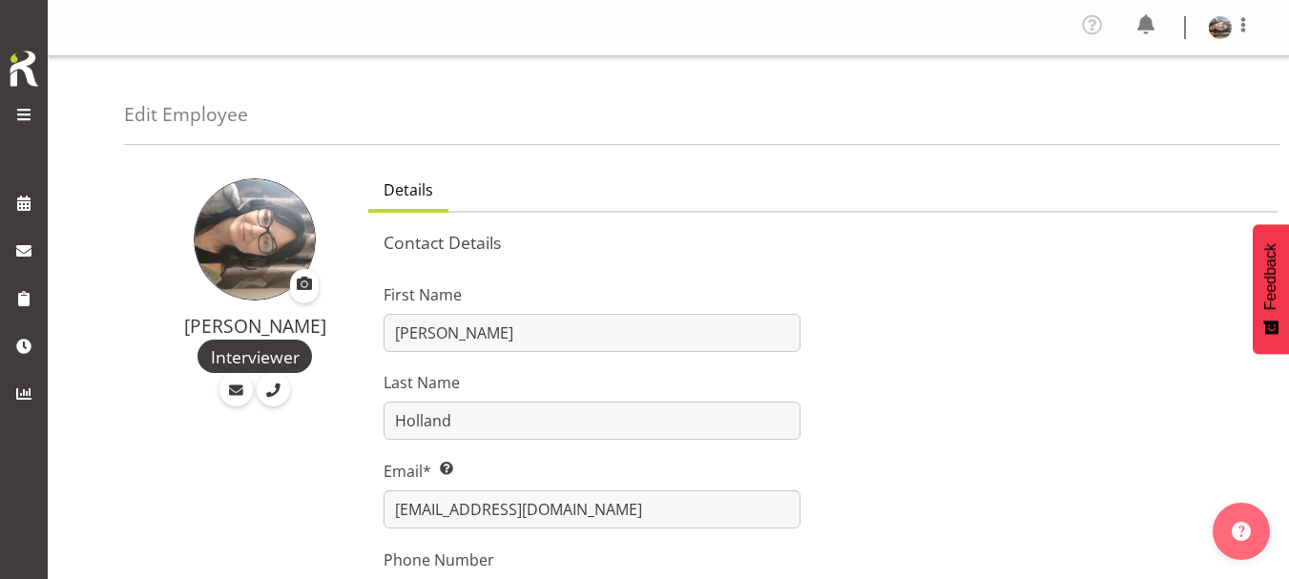
click at [24, 112] on span at bounding box center [23, 114] width 23 height 23
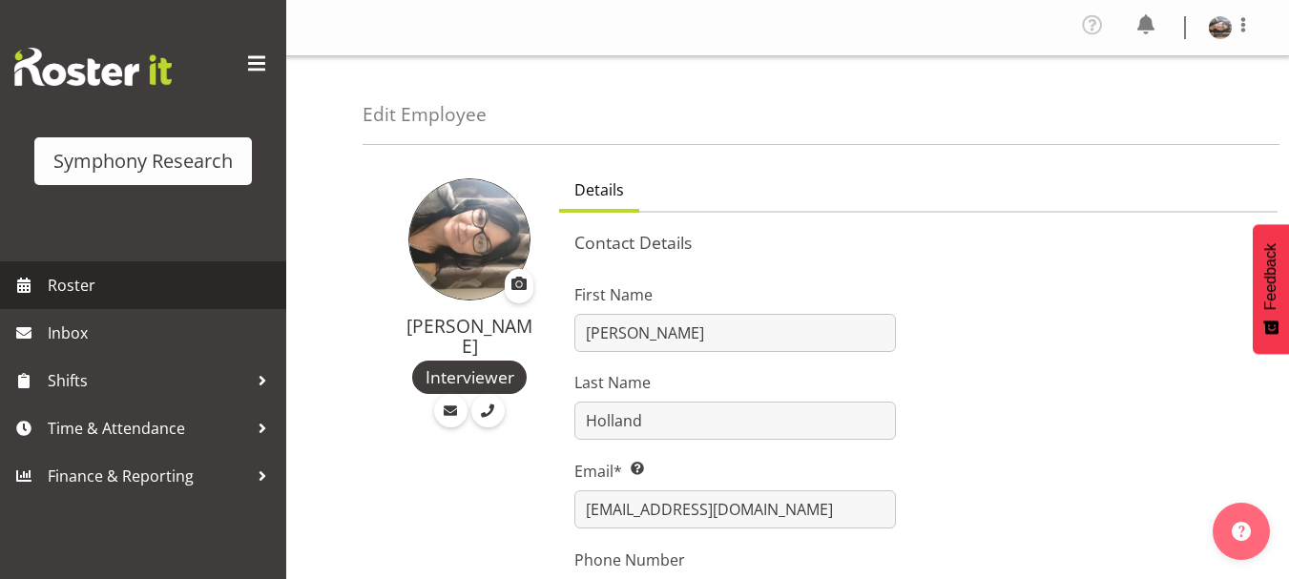
click at [55, 289] on span "Roster" at bounding box center [162, 285] width 229 height 29
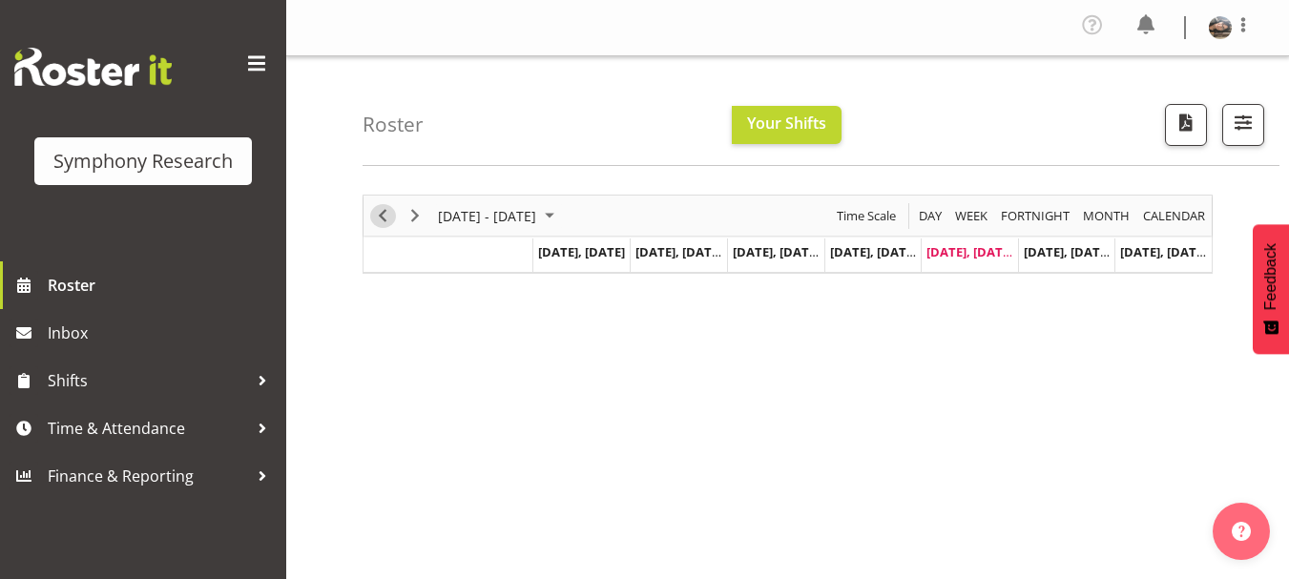
click at [388, 213] on span "Previous" at bounding box center [382, 216] width 23 height 24
click at [1053, 258] on span "[DATE], [DATE]" at bounding box center [1067, 251] width 87 height 17
click at [1060, 252] on span "[DATE], [DATE]" at bounding box center [1067, 251] width 87 height 17
click at [422, 218] on span "Next" at bounding box center [415, 216] width 23 height 24
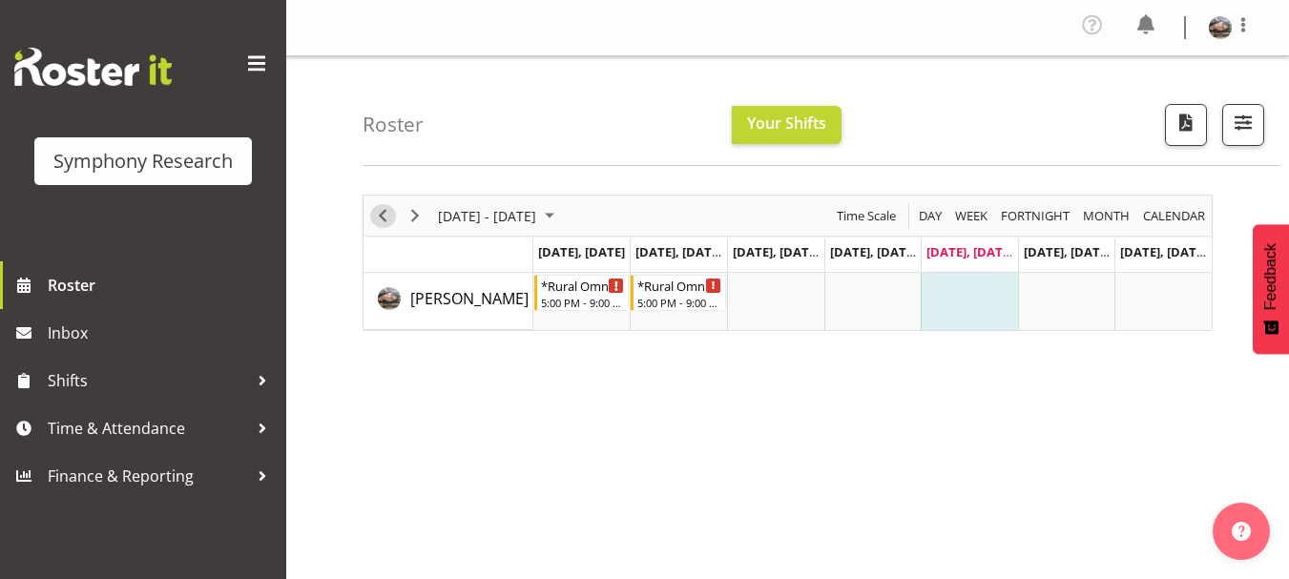
click at [382, 213] on span "Previous" at bounding box center [382, 216] width 23 height 24
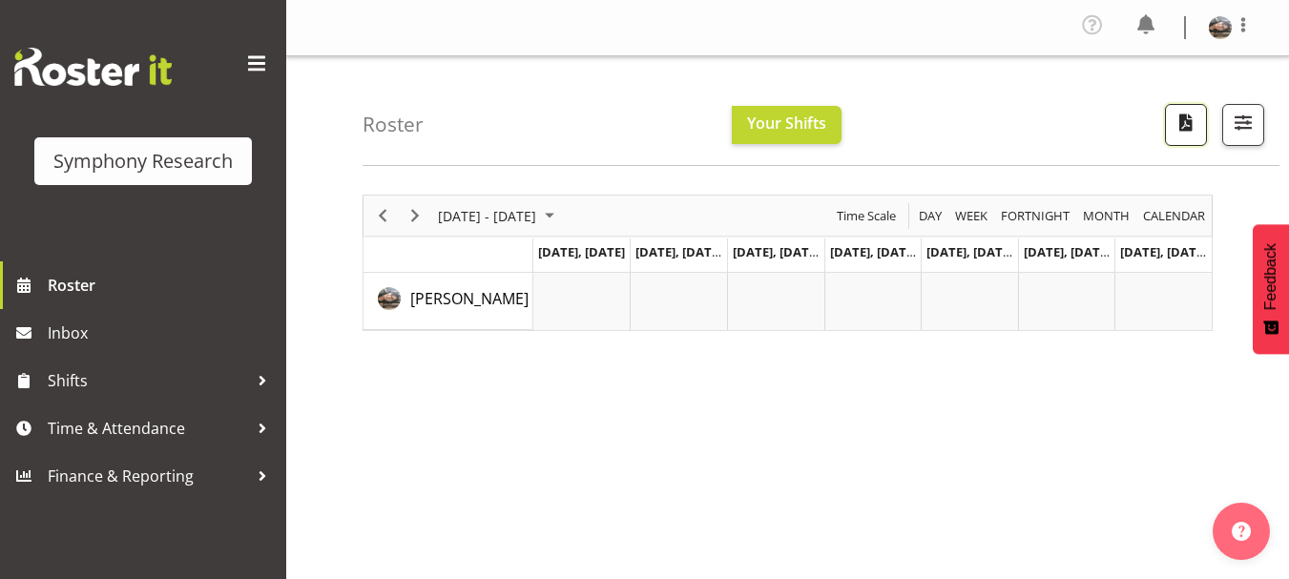
click at [1188, 124] on span "button" at bounding box center [1185, 122] width 25 height 25
click at [1092, 20] on span at bounding box center [1092, 25] width 31 height 31
